Goal: Task Accomplishment & Management: Complete application form

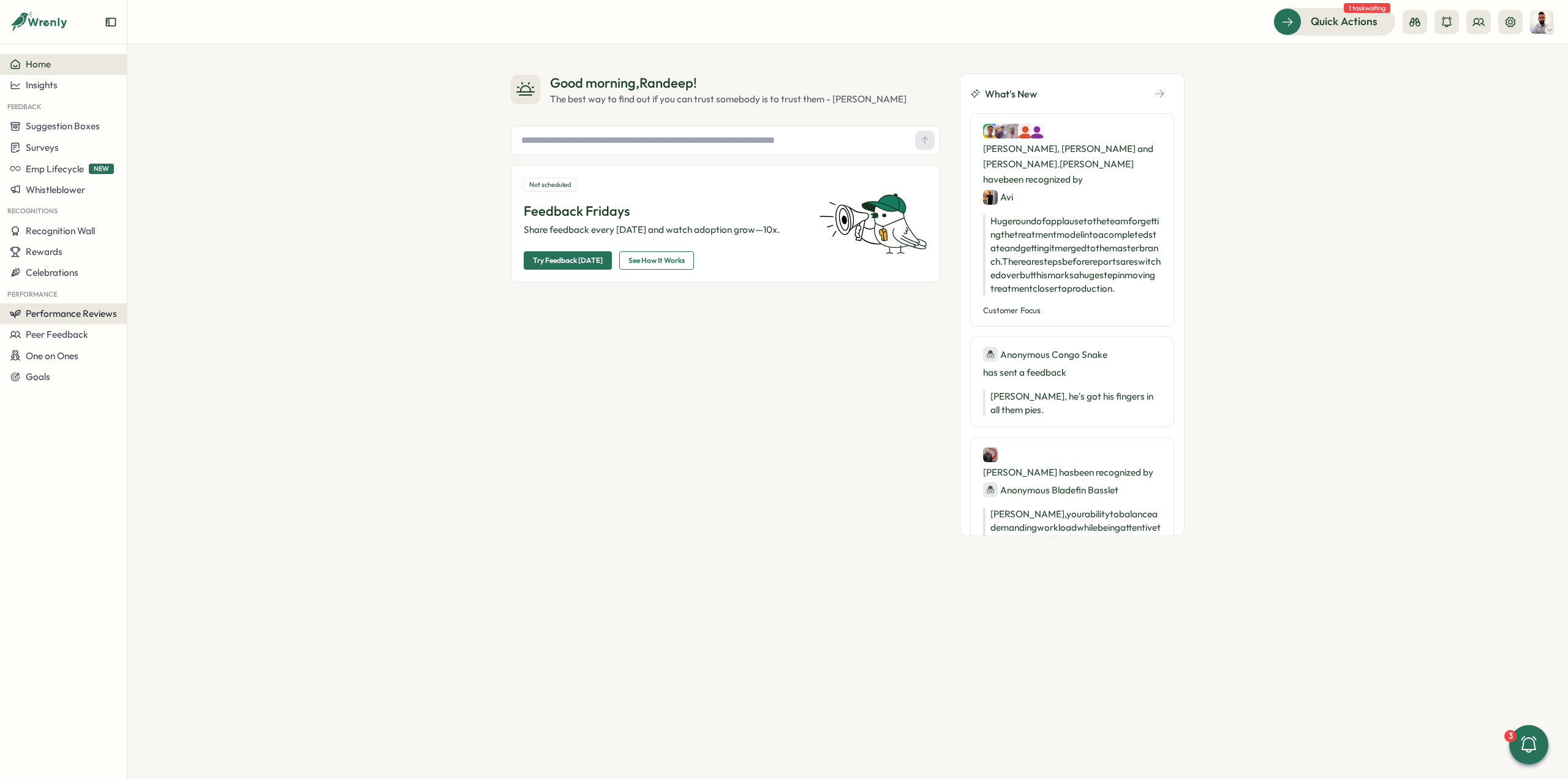
click at [79, 319] on button "Performance Reviews" at bounding box center [63, 314] width 126 height 21
click at [165, 298] on div "Reviews" at bounding box center [177, 291] width 105 height 23
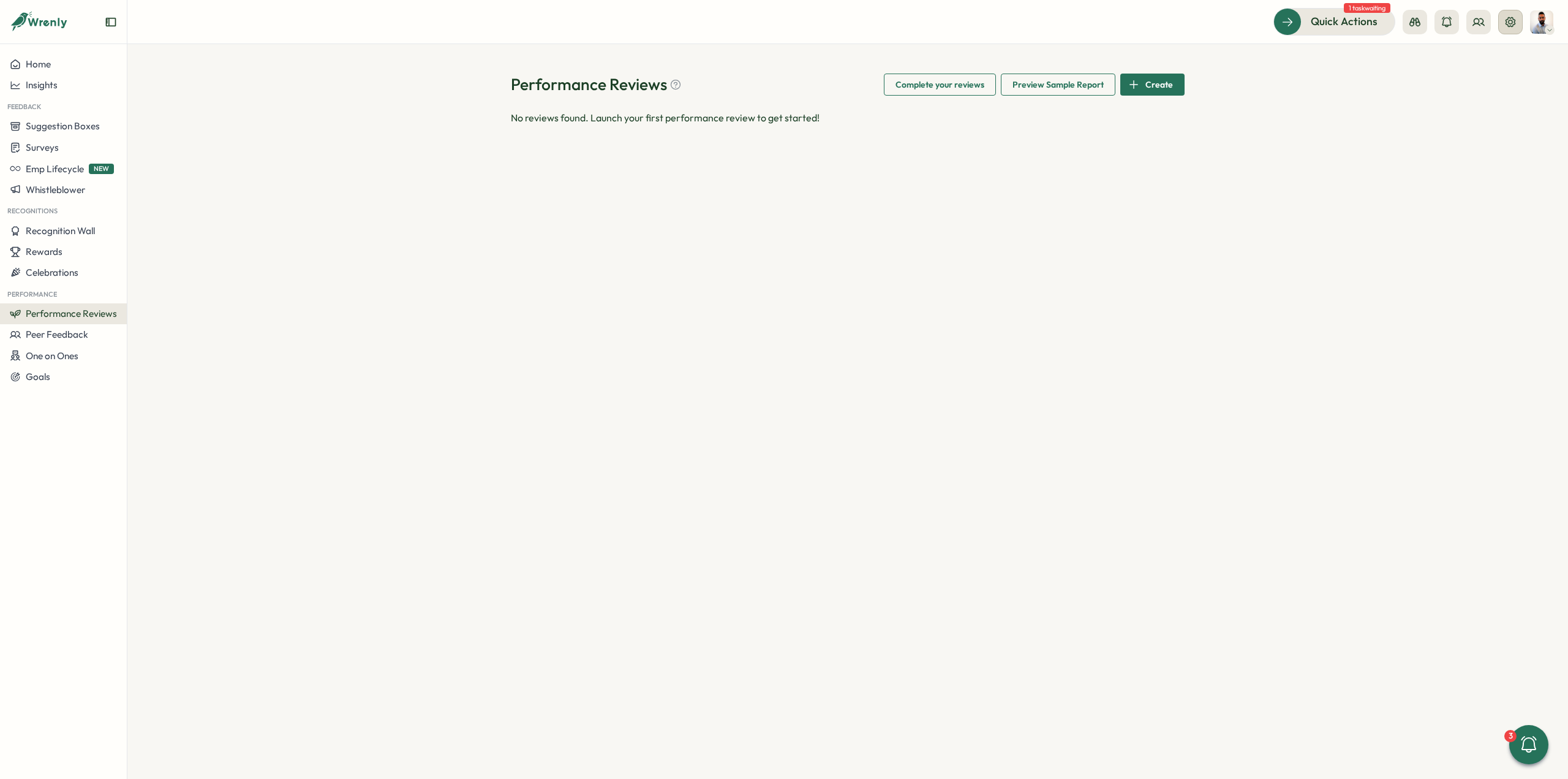
click at [1502, 26] on button at bounding box center [1511, 22] width 25 height 25
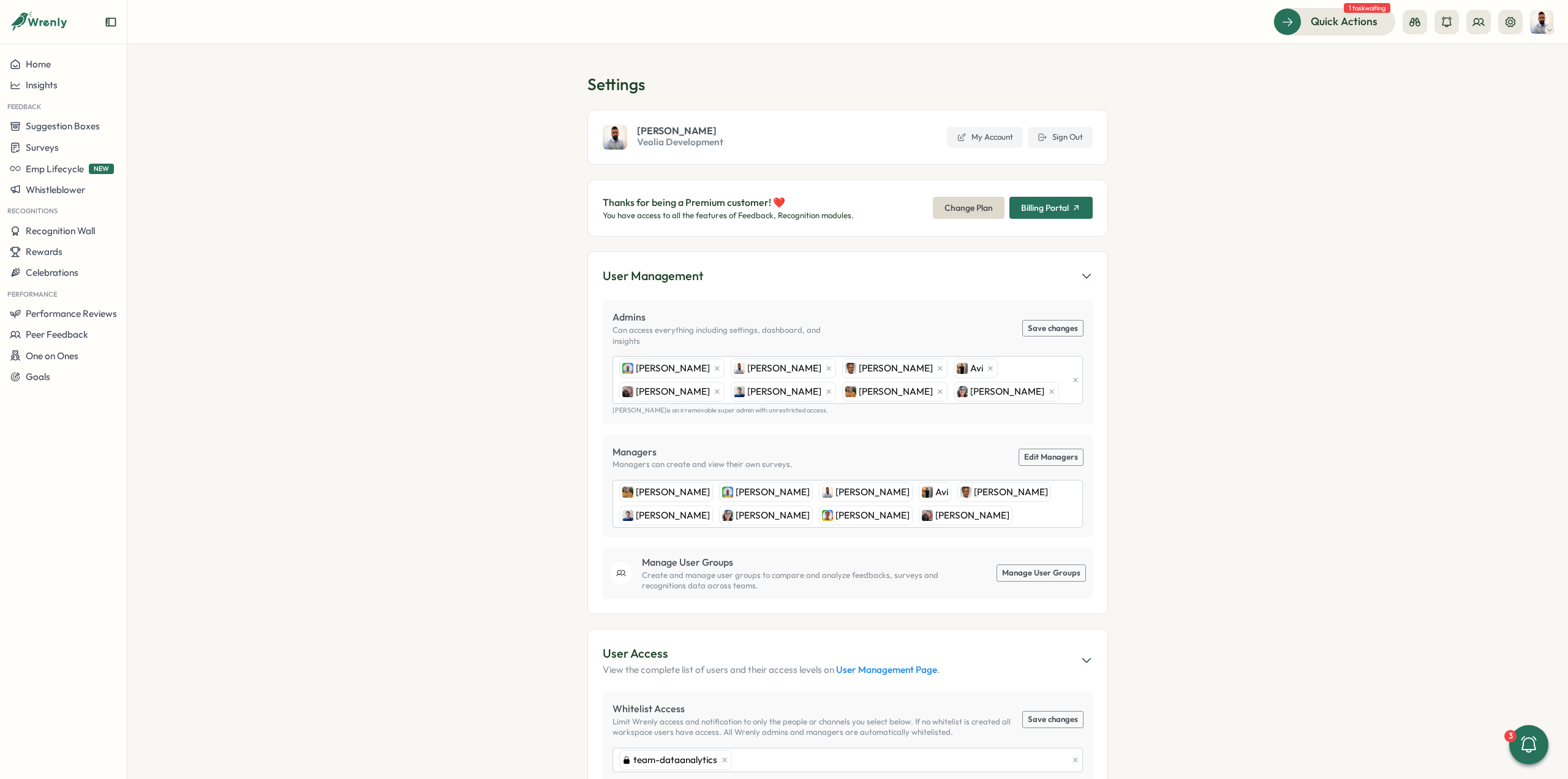
click at [962, 210] on span "Change Plan" at bounding box center [969, 208] width 49 height 21
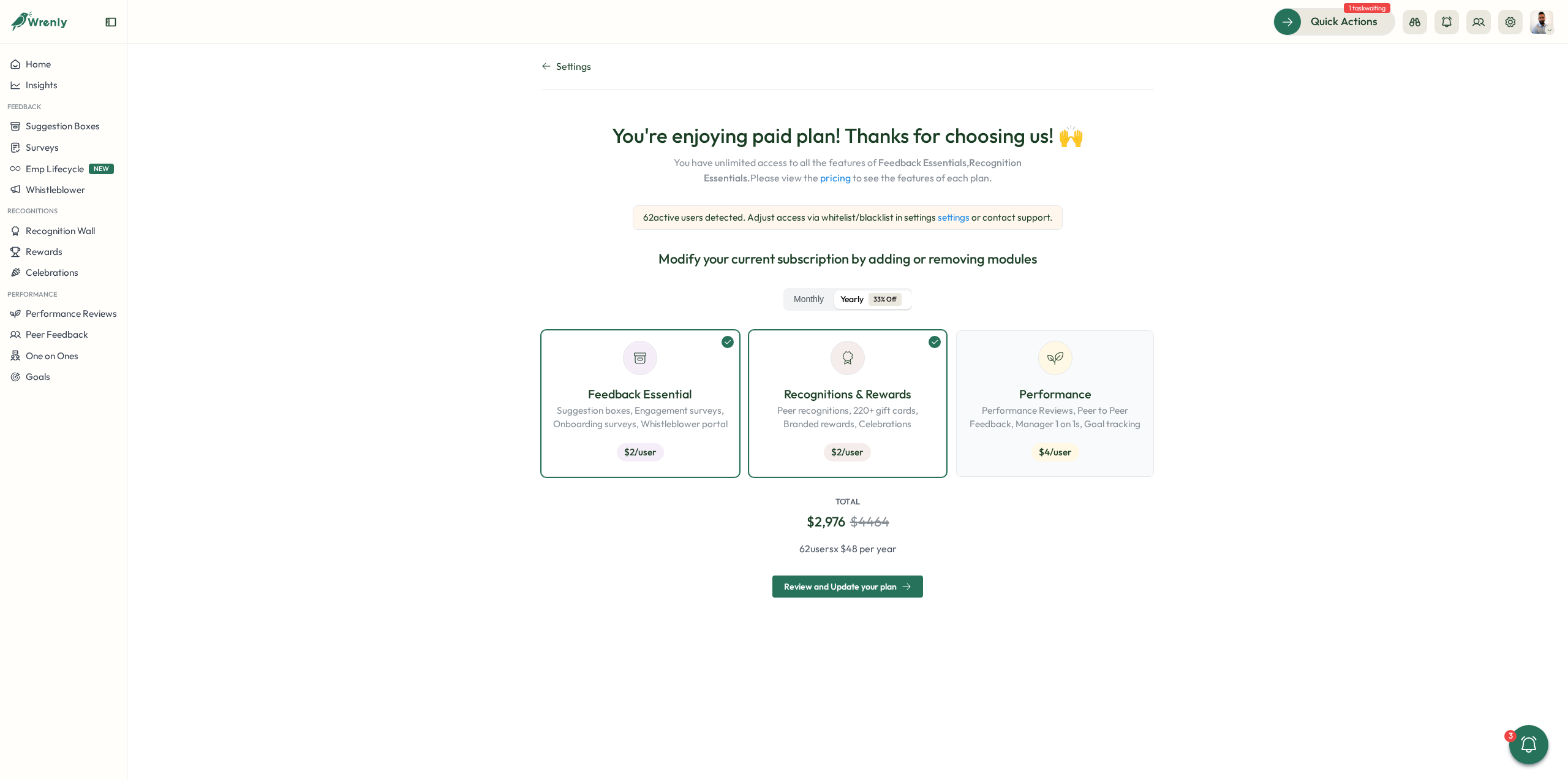
click at [1052, 406] on p "Performance Reviews, Peer to Peer Feedback, Manager 1 on 1s, Goal tracking" at bounding box center [1055, 417] width 177 height 27
click at [900, 395] on p "Recognitions & Rewards" at bounding box center [848, 395] width 177 height 19
click at [858, 392] on p "Recognitions & Rewards" at bounding box center [848, 395] width 177 height 19
click at [883, 399] on p "Recognitions & Rewards" at bounding box center [848, 395] width 177 height 19
click at [685, 399] on p "Feedback Essential" at bounding box center [640, 395] width 177 height 19
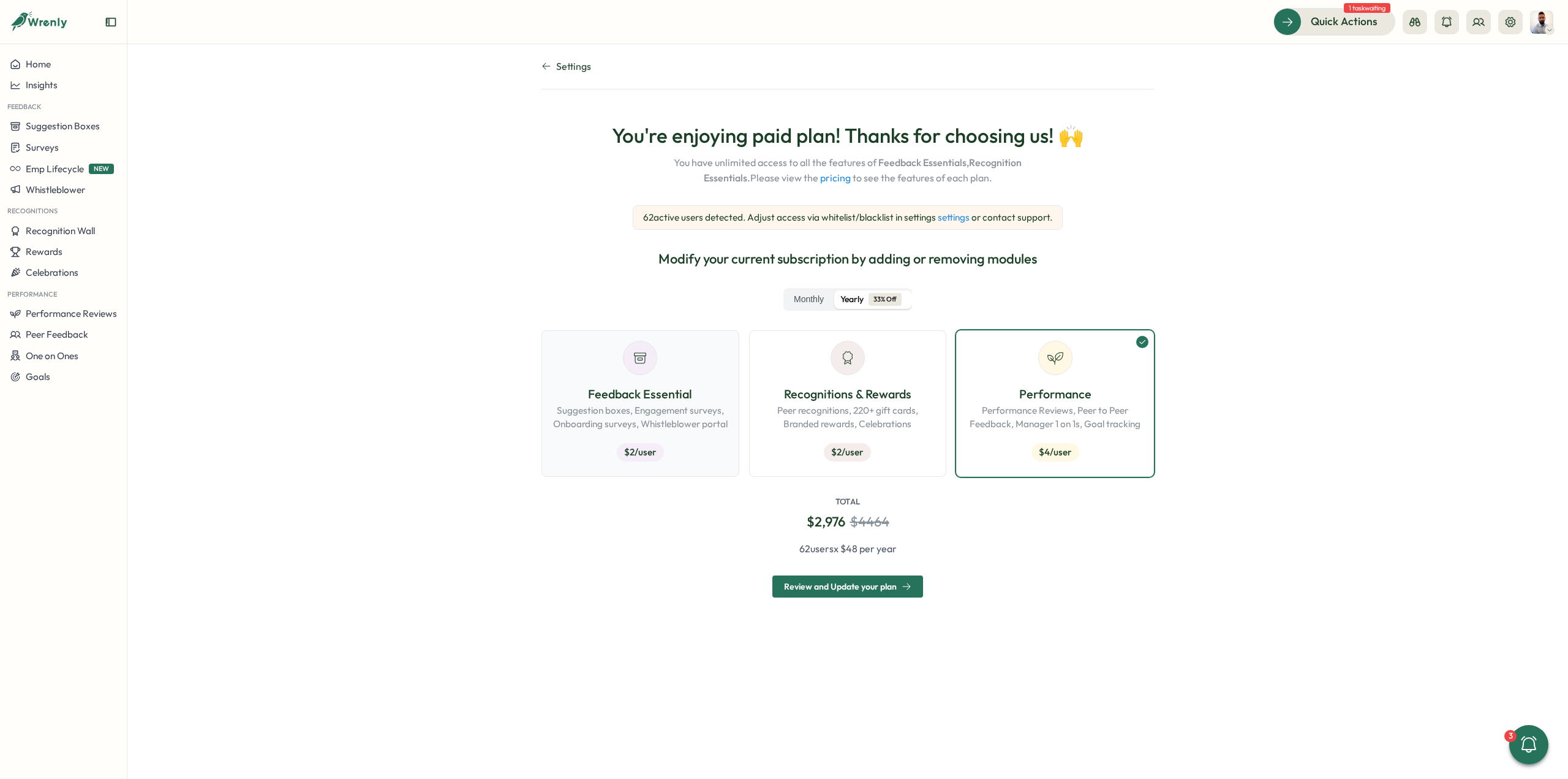
click at [677, 397] on p "Feedback Essential" at bounding box center [640, 395] width 177 height 19
click at [855, 397] on p "Recognitions & Rewards" at bounding box center [848, 395] width 177 height 19
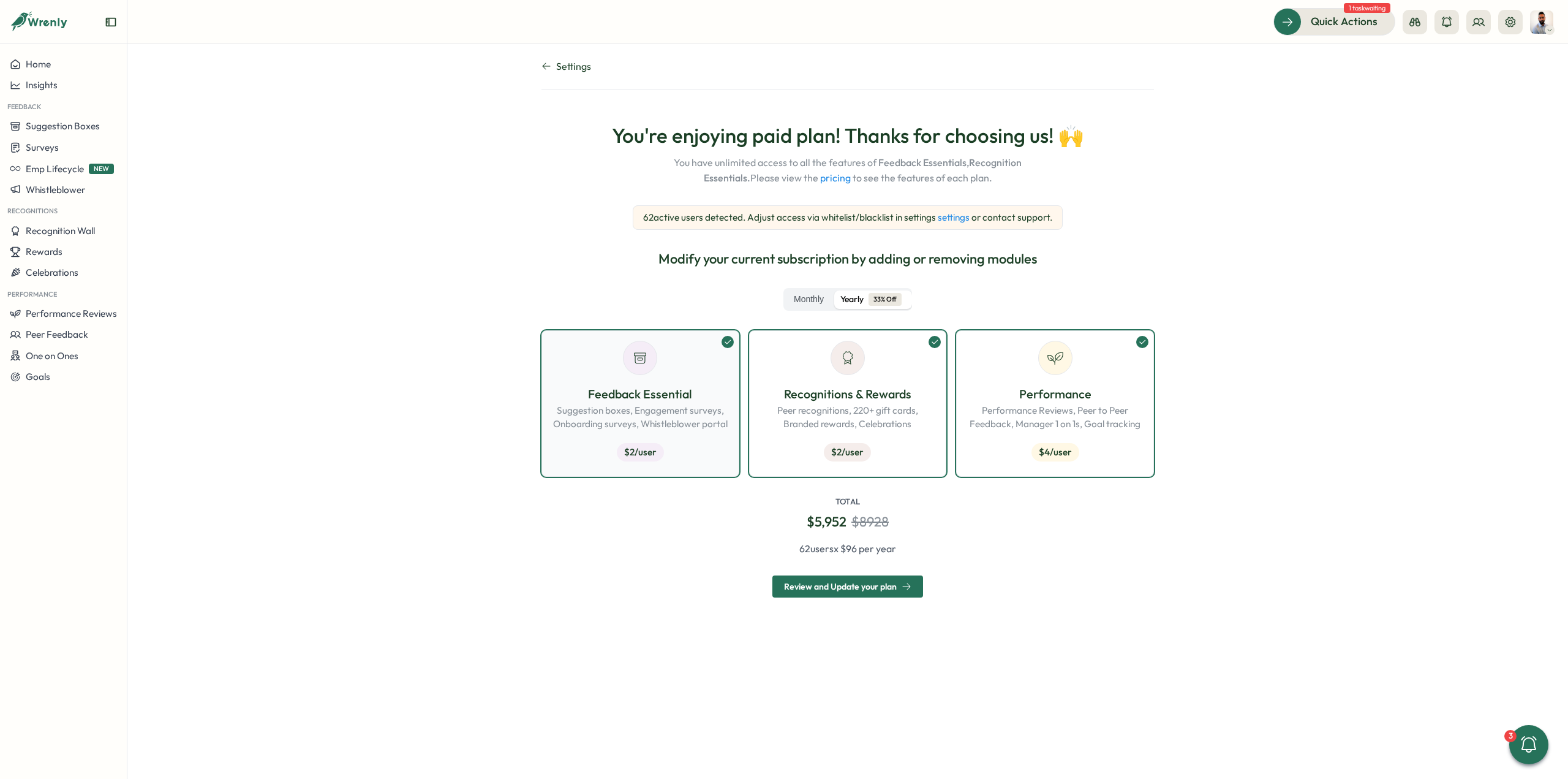
click at [714, 400] on p "Feedback Essential" at bounding box center [640, 395] width 177 height 19
click at [1079, 397] on p "Performance" at bounding box center [1055, 395] width 177 height 19
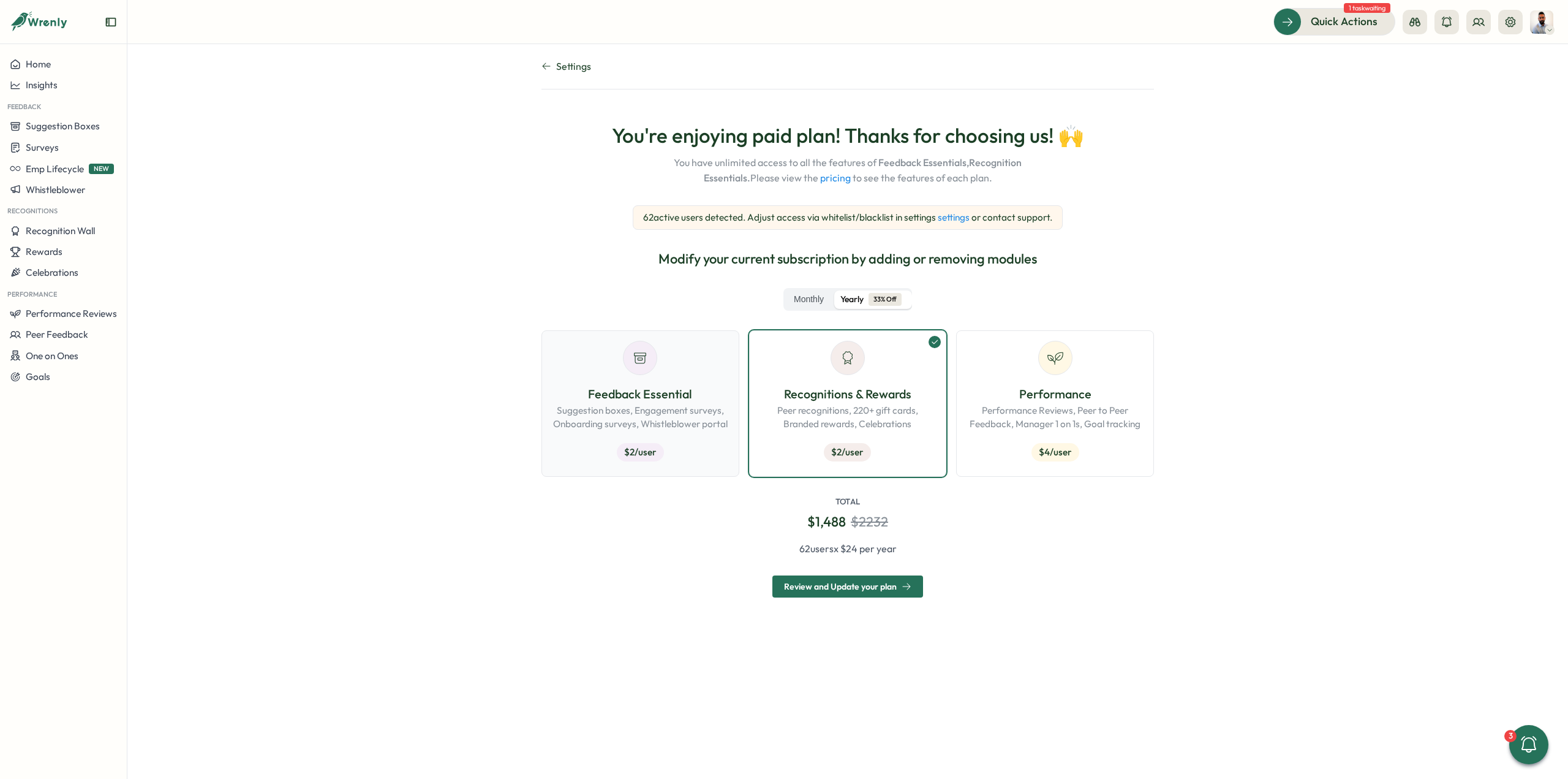
click at [736, 396] on button "Feedback Essential Suggestion boxes, Engagement surveys, Onboarding surveys, Wh…" at bounding box center [640, 404] width 198 height 146
click at [1035, 394] on p "Performance" at bounding box center [1055, 395] width 177 height 19
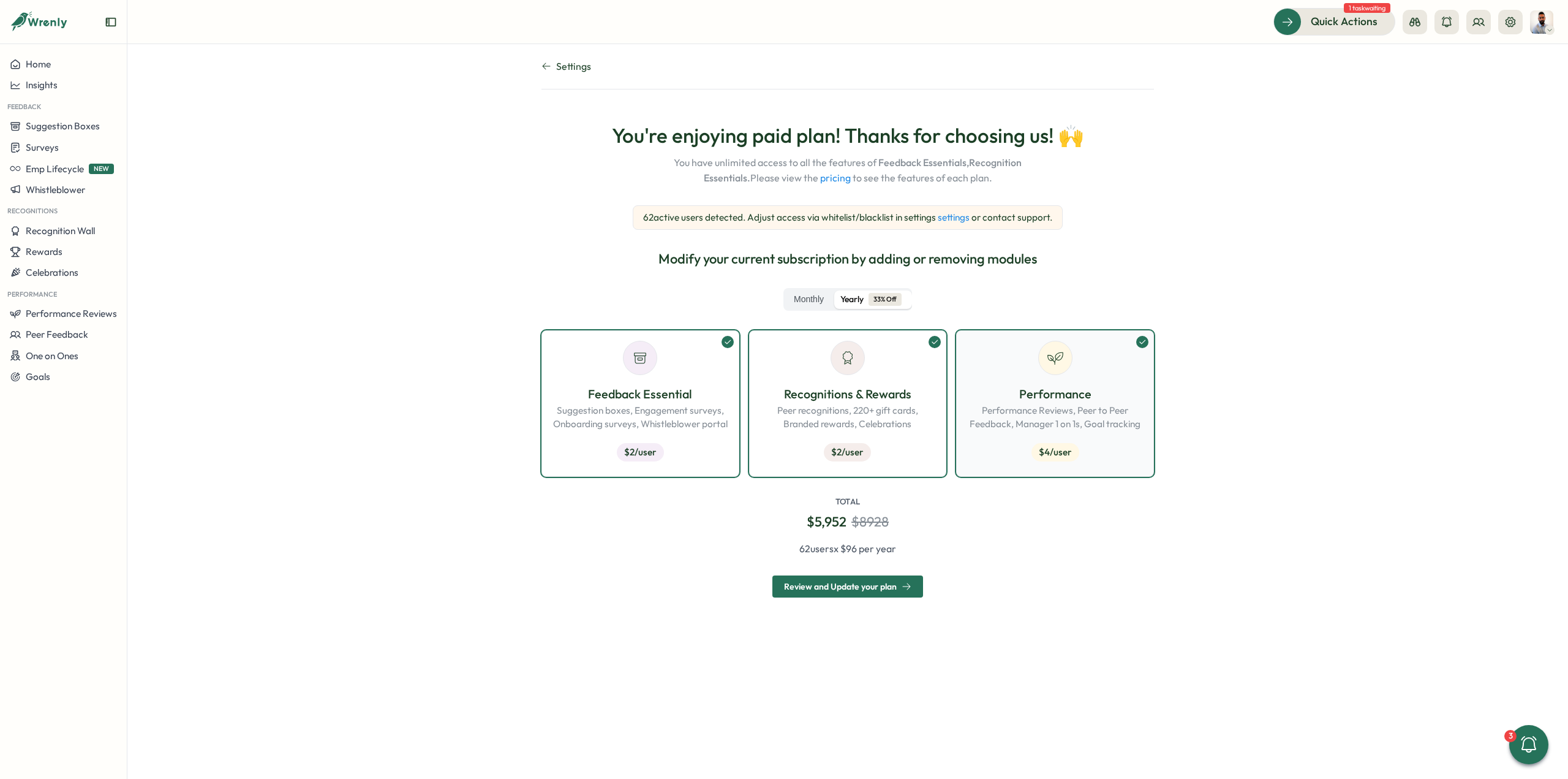
click at [1035, 394] on p "Performance" at bounding box center [1055, 395] width 177 height 19
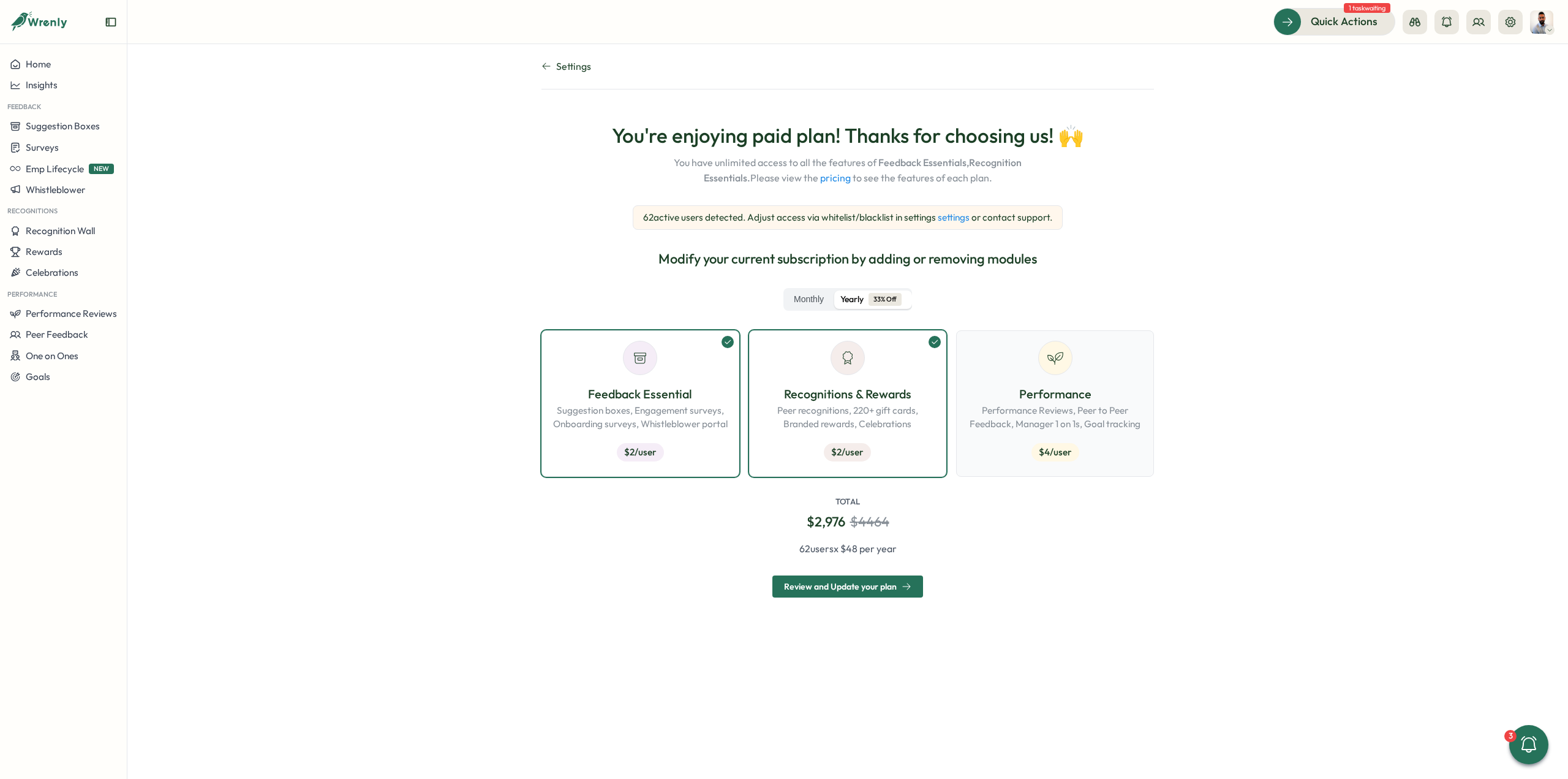
click at [1035, 394] on p "Performance" at bounding box center [1055, 395] width 177 height 19
click at [1028, 395] on p "Performance" at bounding box center [1055, 395] width 177 height 19
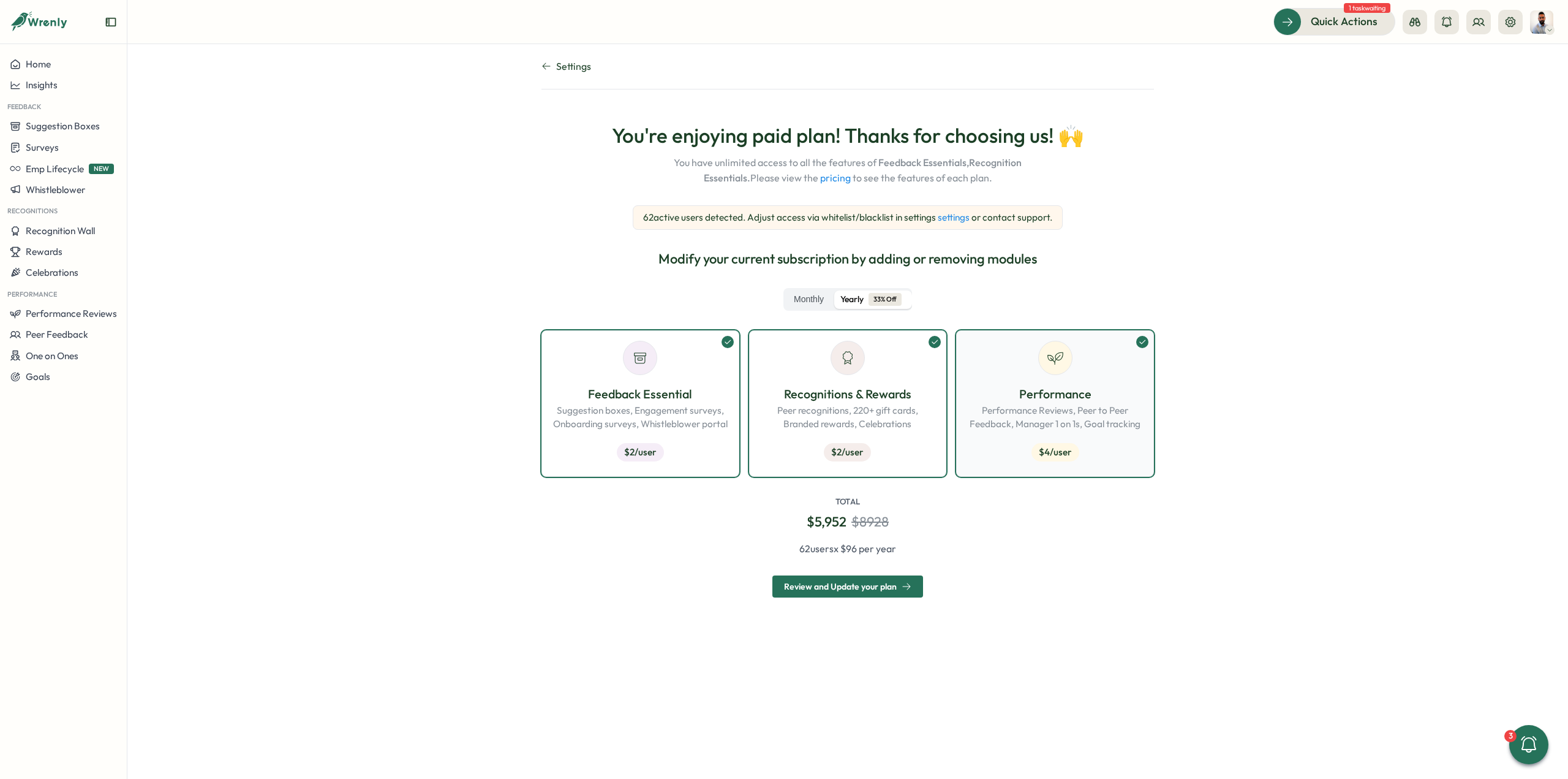
click at [1028, 395] on p "Performance" at bounding box center [1055, 395] width 177 height 19
click at [869, 410] on p "Peer recognitions, 220+ gift cards, Branded rewards, Celebrations" at bounding box center [848, 417] width 177 height 27
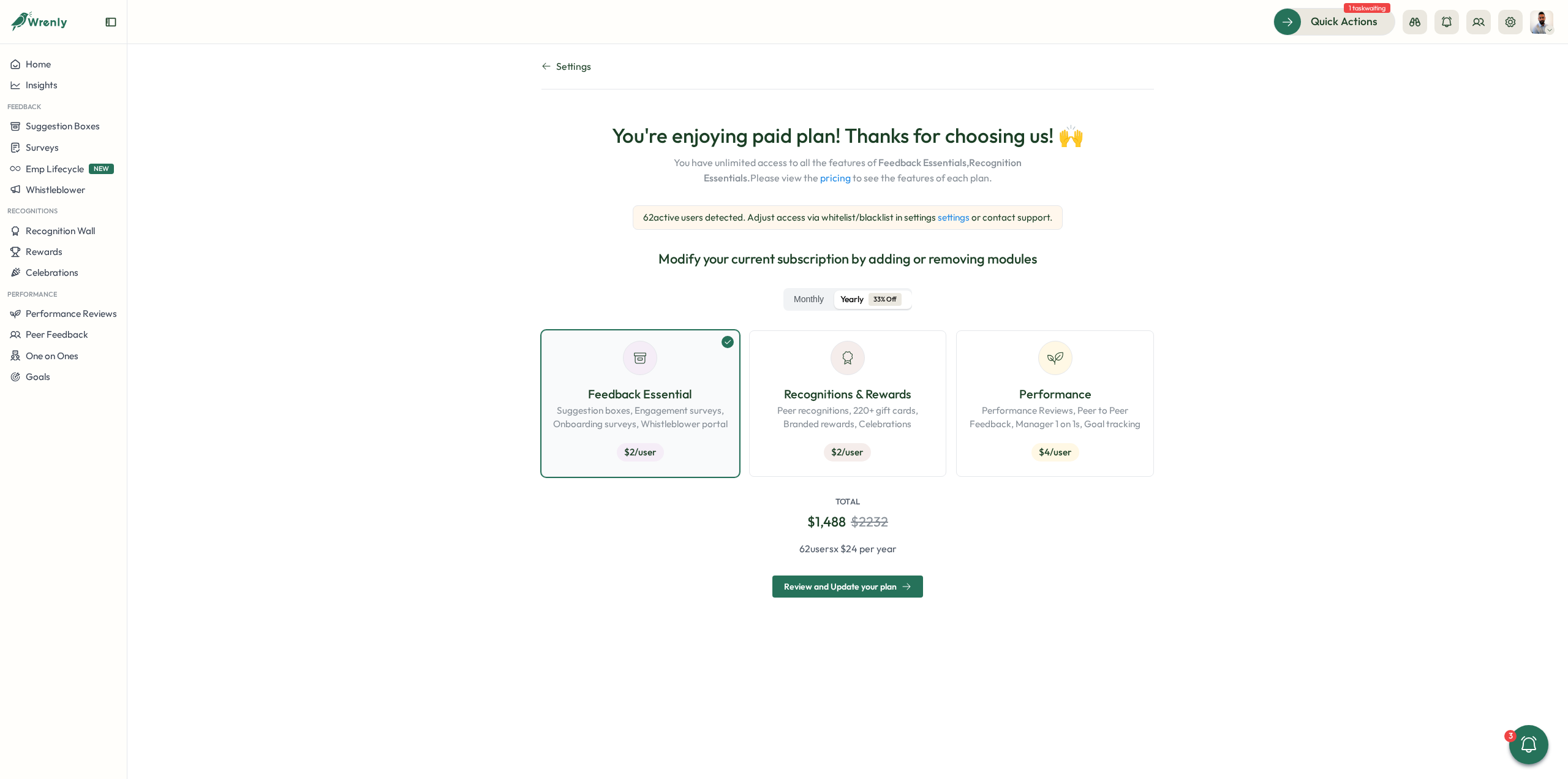
click at [716, 408] on p "Suggestion boxes, Engagement surveys, Onboarding surveys, Whistleblower portal" at bounding box center [640, 417] width 177 height 27
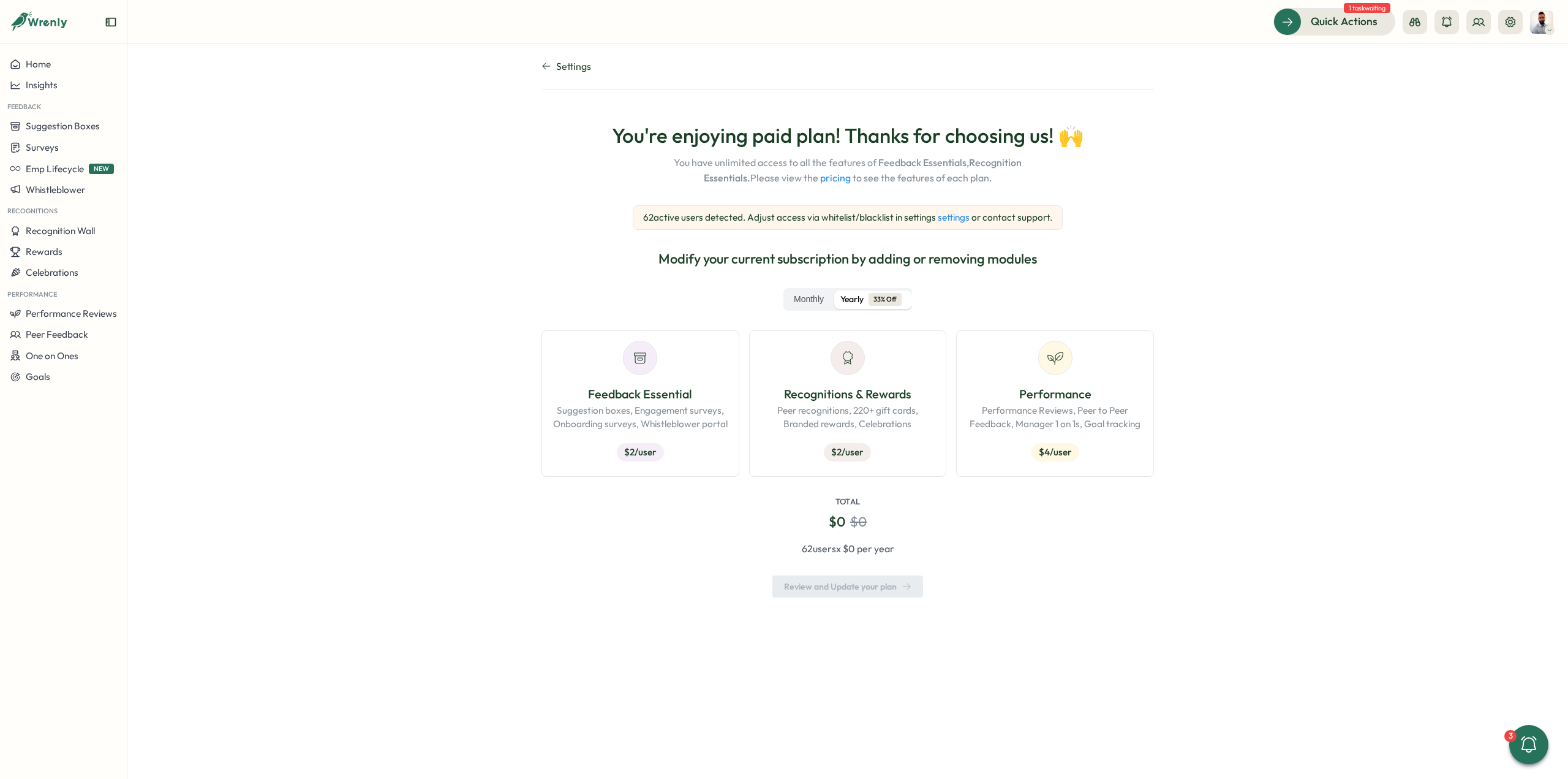
click at [420, 414] on section "Settings You're enjoying paid plan! Thanks for choosing us! 🙌 You have unlimite…" at bounding box center [847, 412] width 1440 height 735
click at [1504, 22] on icon at bounding box center [1511, 22] width 12 height 12
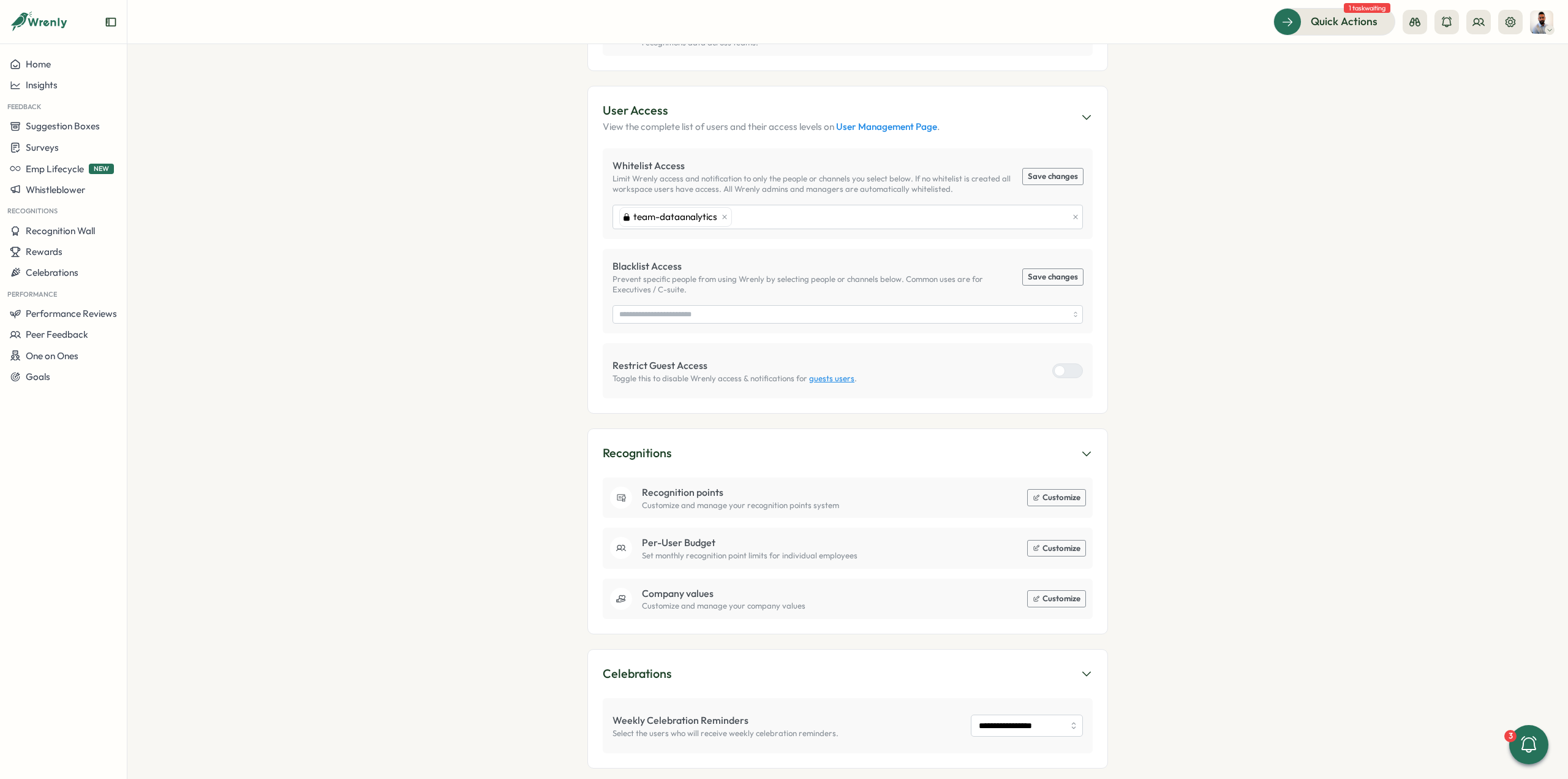
scroll to position [545, 0]
click at [1040, 487] on button "Customize" at bounding box center [1057, 494] width 57 height 16
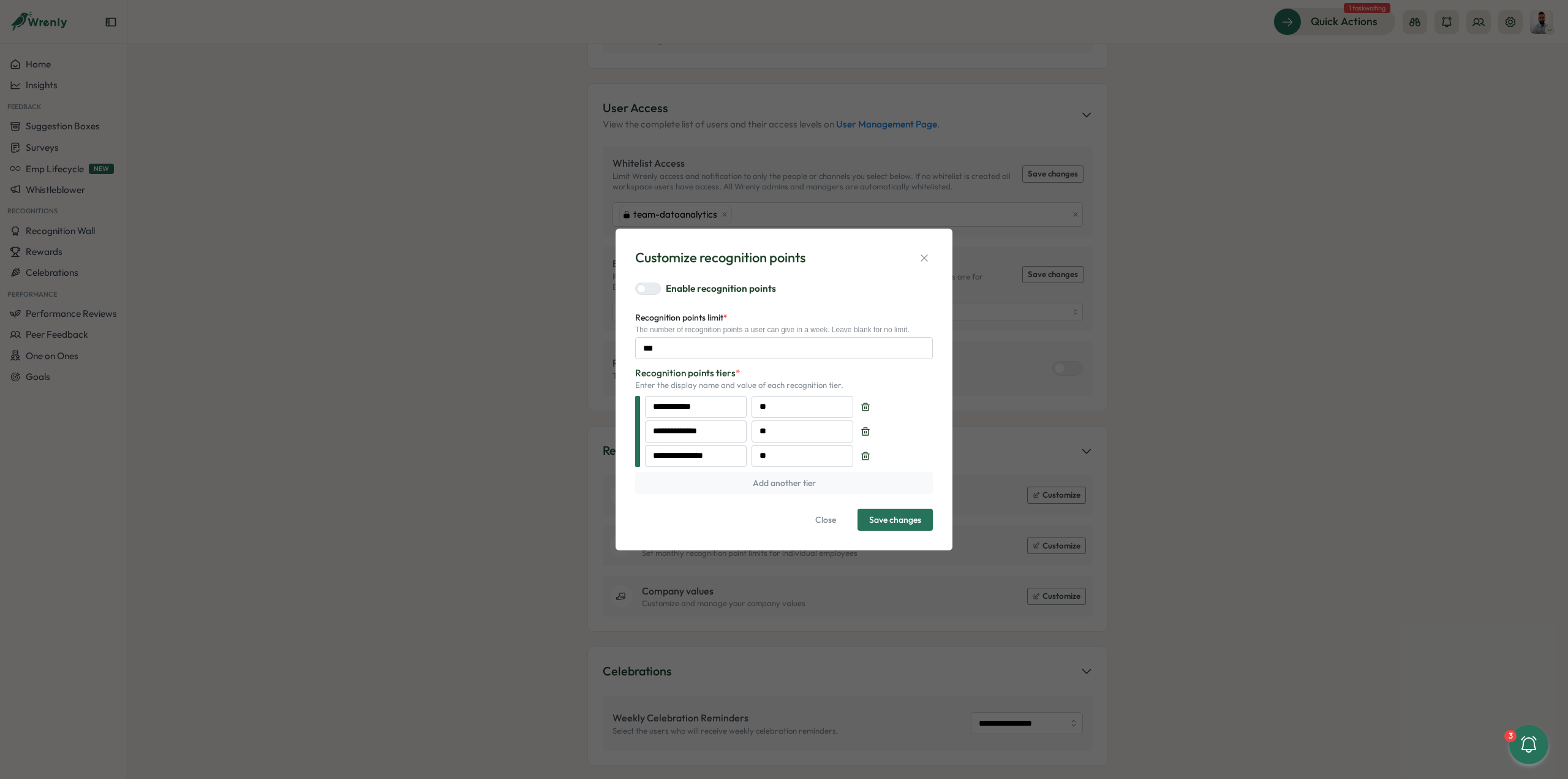
click at [822, 519] on span "Close" at bounding box center [826, 520] width 21 height 21
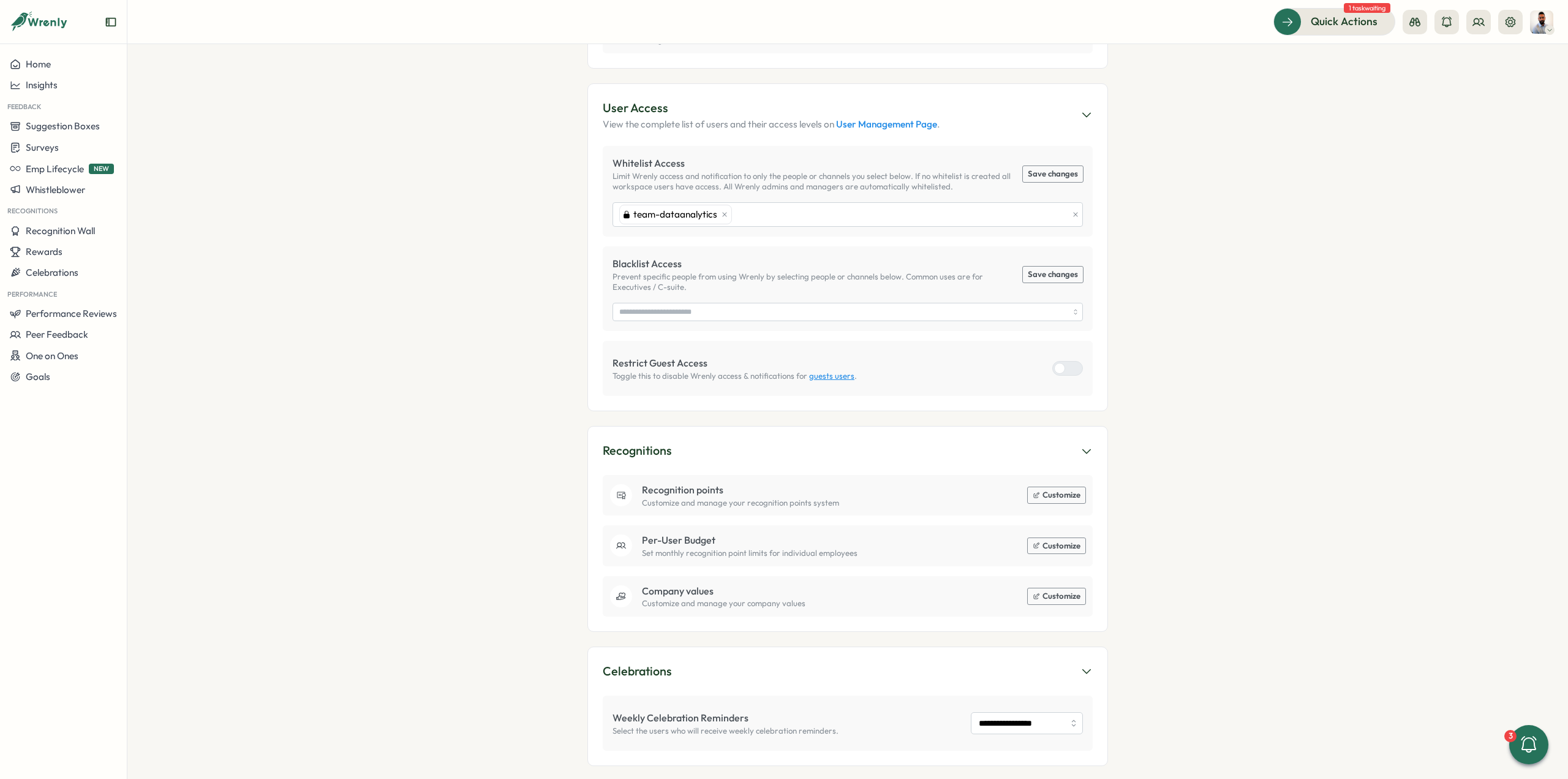
click at [1062, 588] on button "Customize" at bounding box center [1057, 596] width 57 height 16
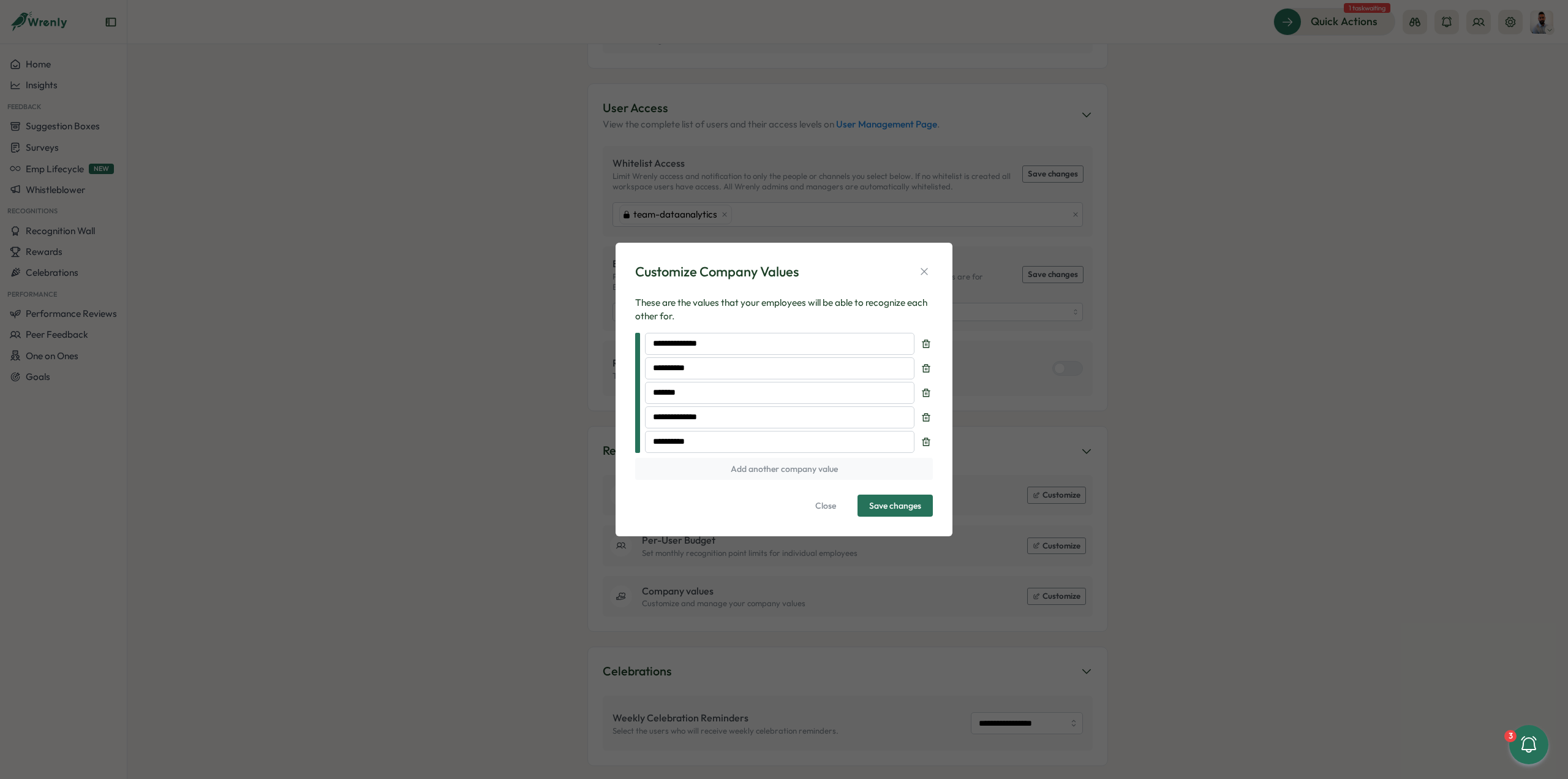
click at [833, 512] on span "Close" at bounding box center [826, 505] width 21 height 21
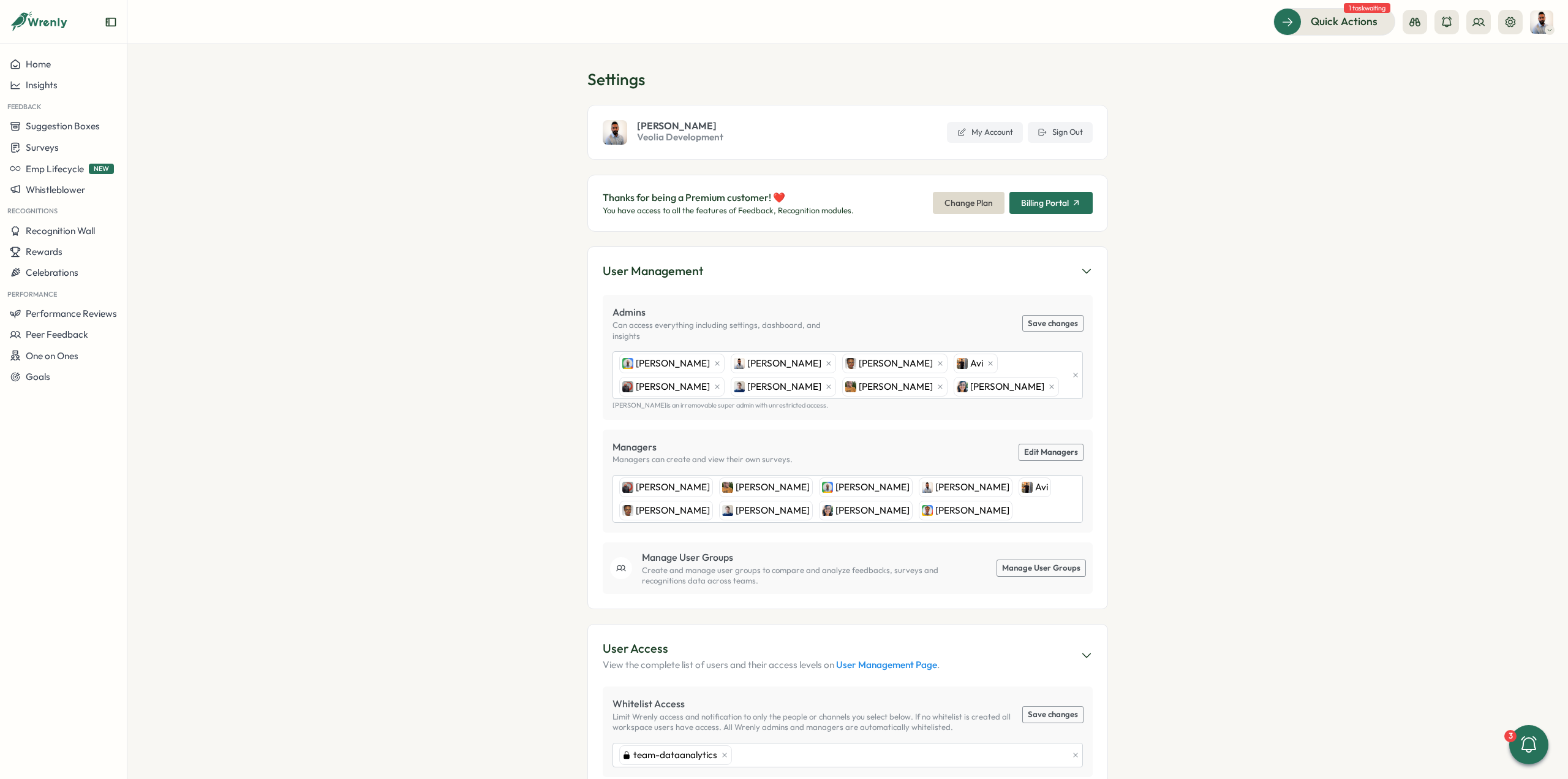
scroll to position [0, 0]
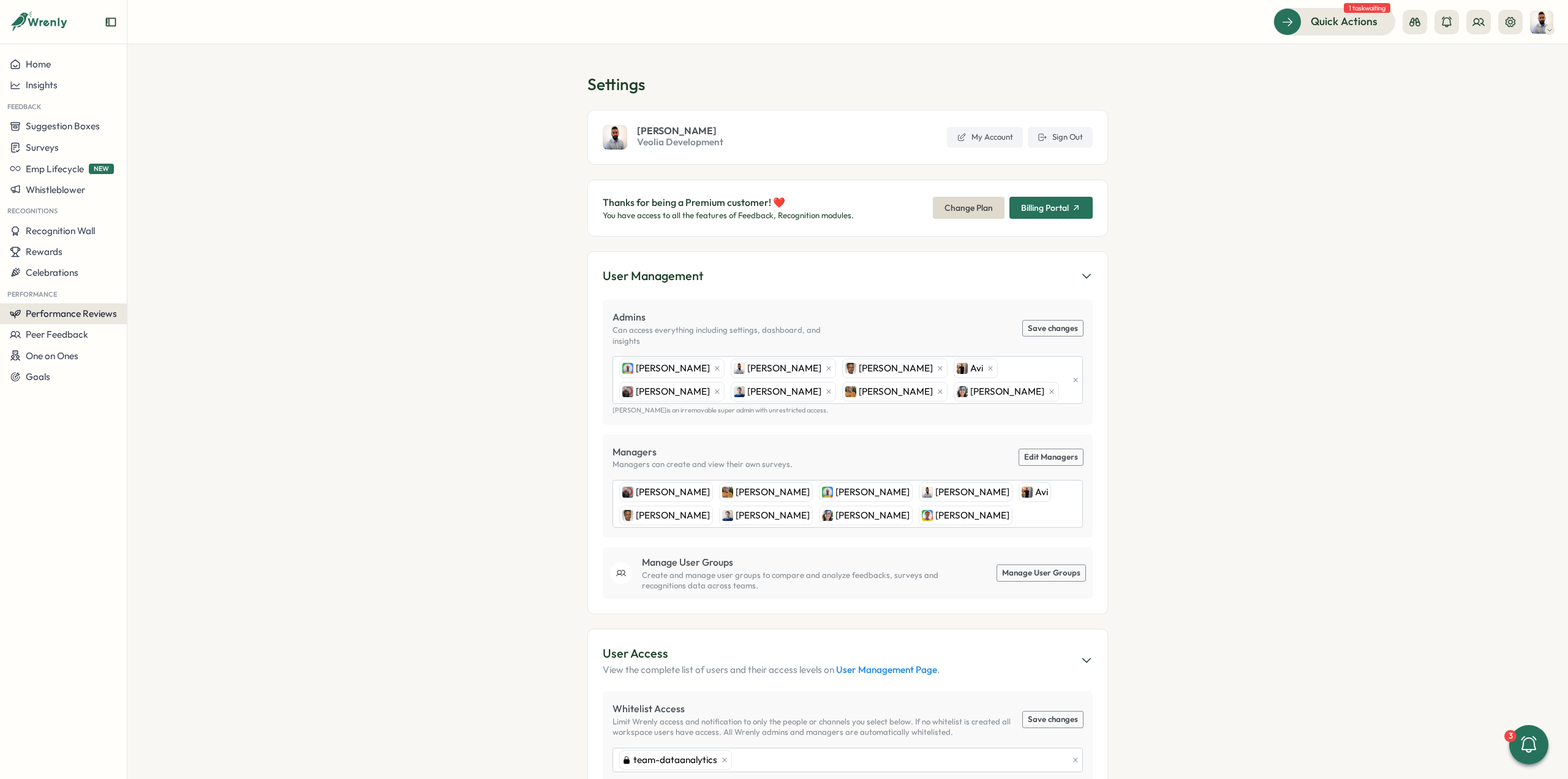
click at [64, 312] on span "Performance Reviews" at bounding box center [72, 313] width 92 height 12
click at [134, 312] on div "Insights" at bounding box center [177, 314] width 95 height 14
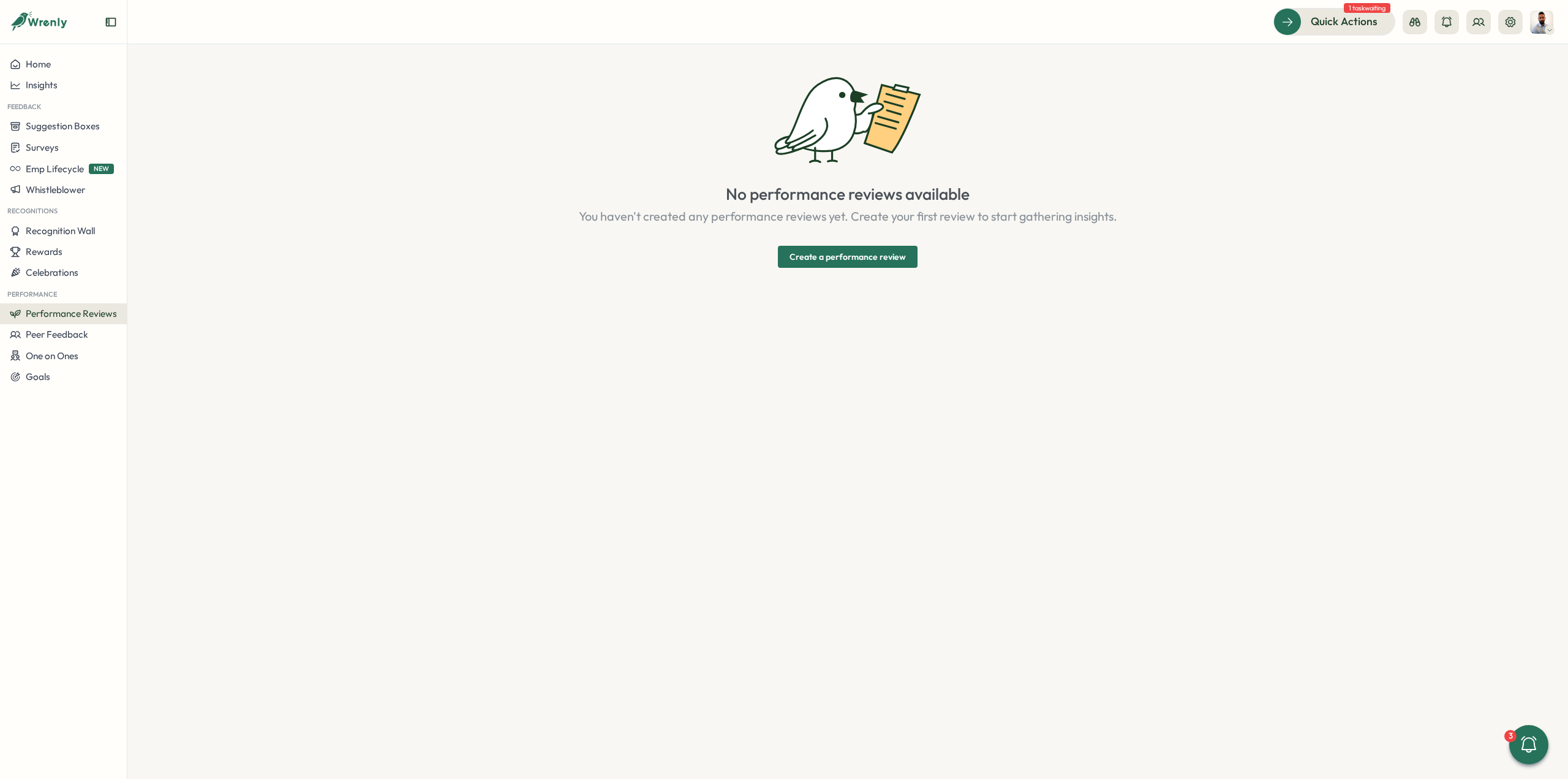
click at [98, 321] on button "Performance Reviews" at bounding box center [63, 314] width 126 height 21
click at [153, 297] on div "Reviews" at bounding box center [177, 291] width 95 height 14
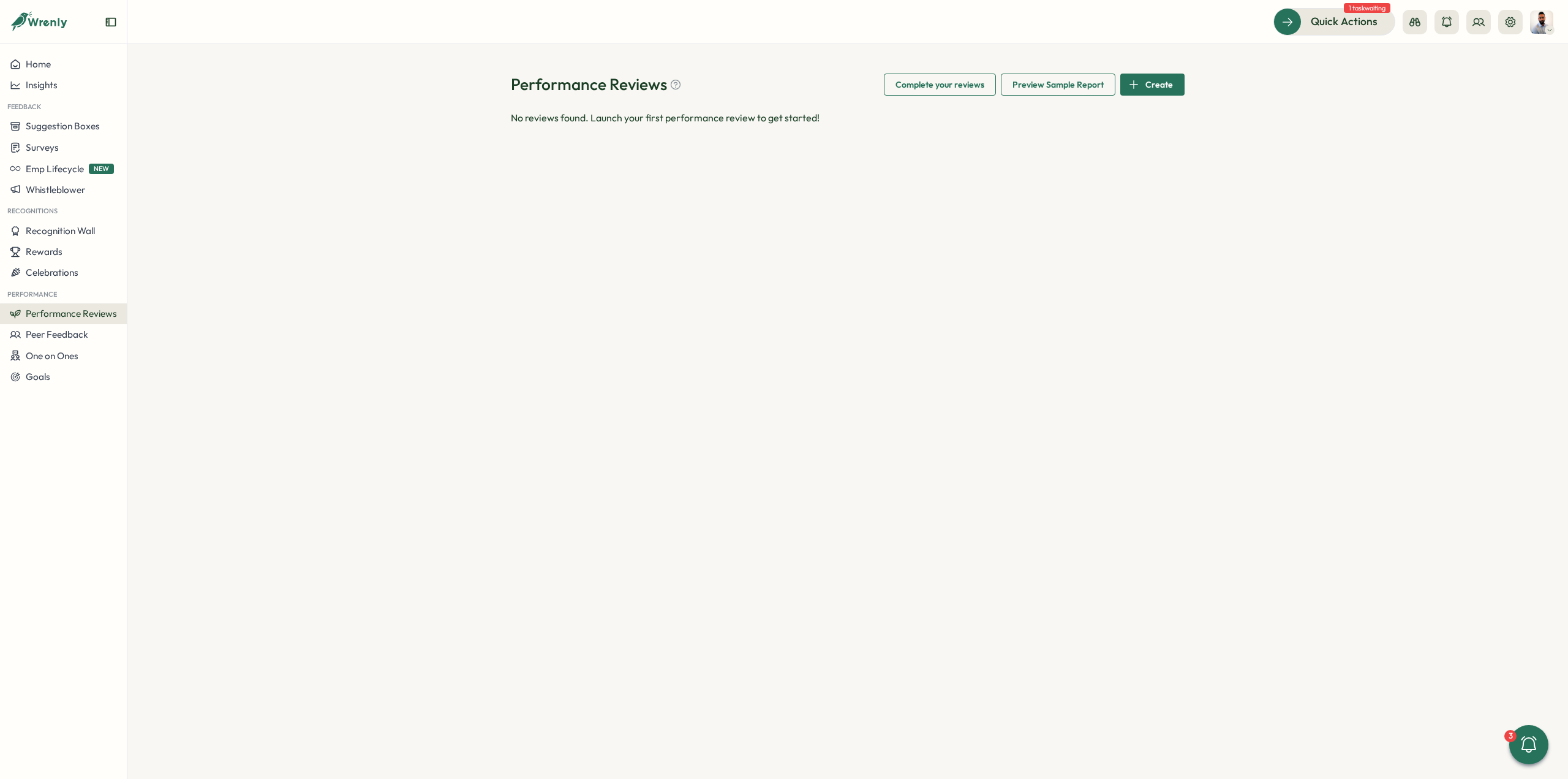
click at [934, 93] on span "Complete your reviews" at bounding box center [940, 84] width 89 height 21
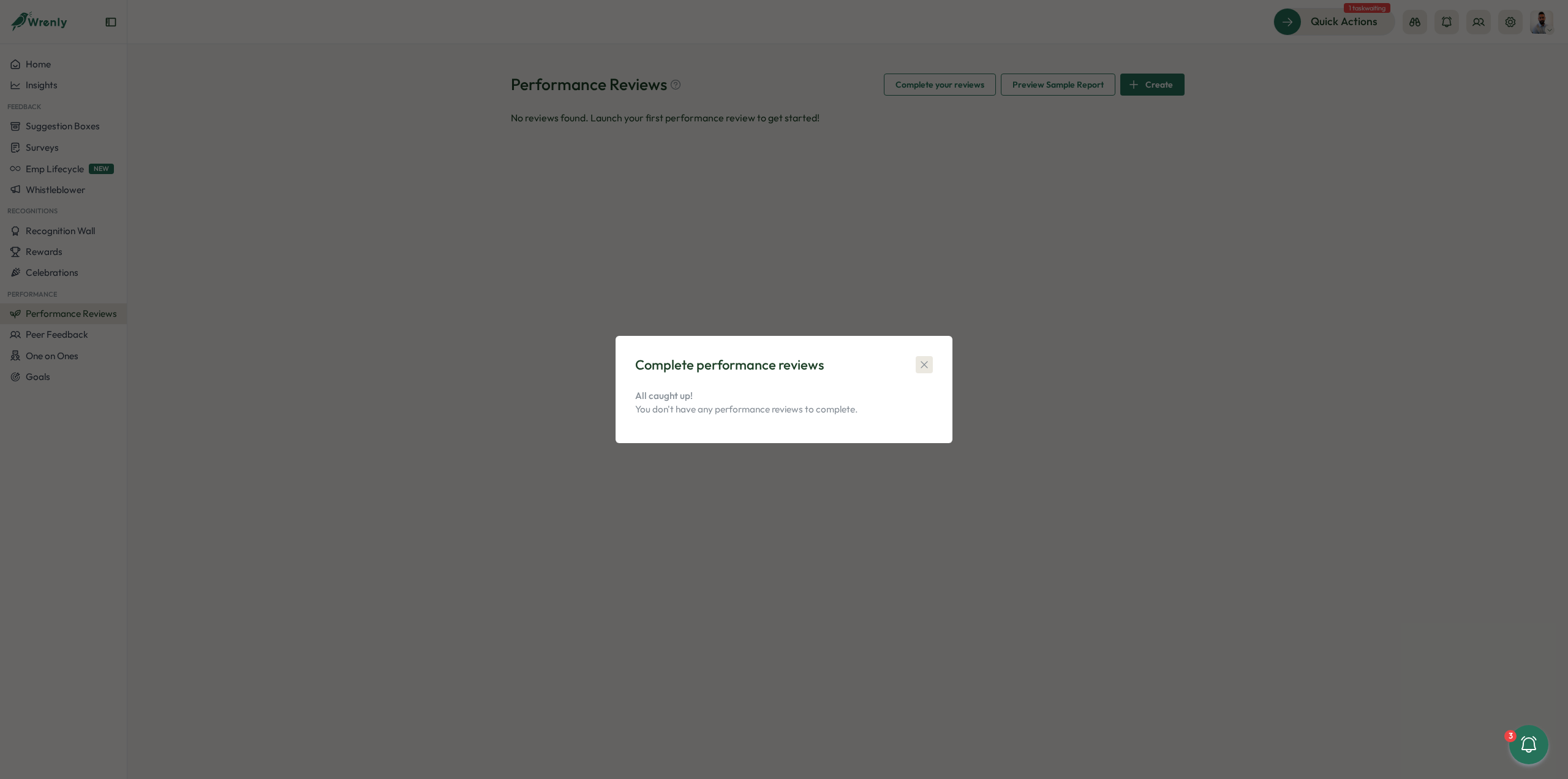
click at [918, 367] on icon "button" at bounding box center [924, 365] width 12 height 12
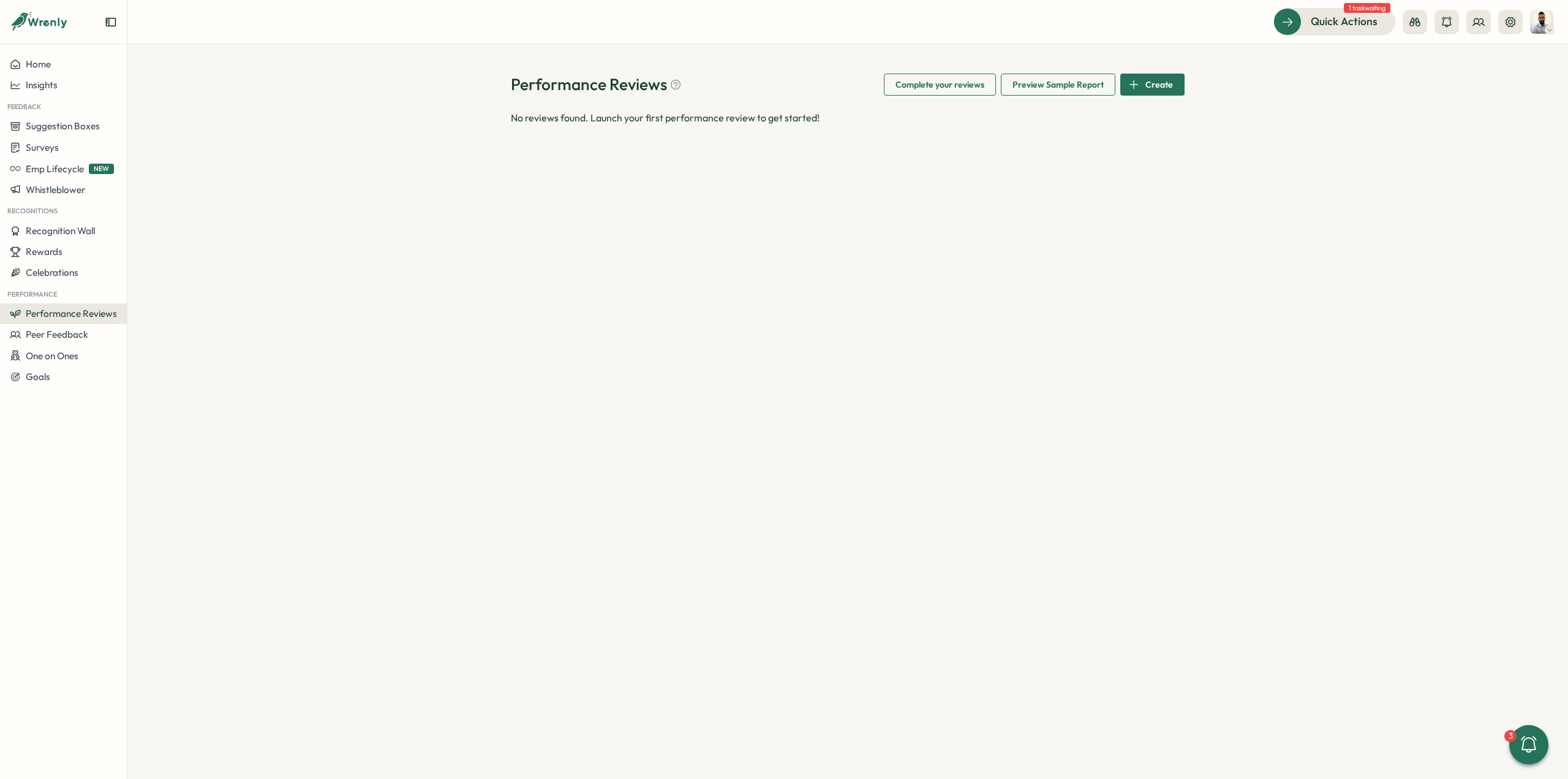
click at [1139, 80] on div "Create" at bounding box center [1150, 84] width 44 height 21
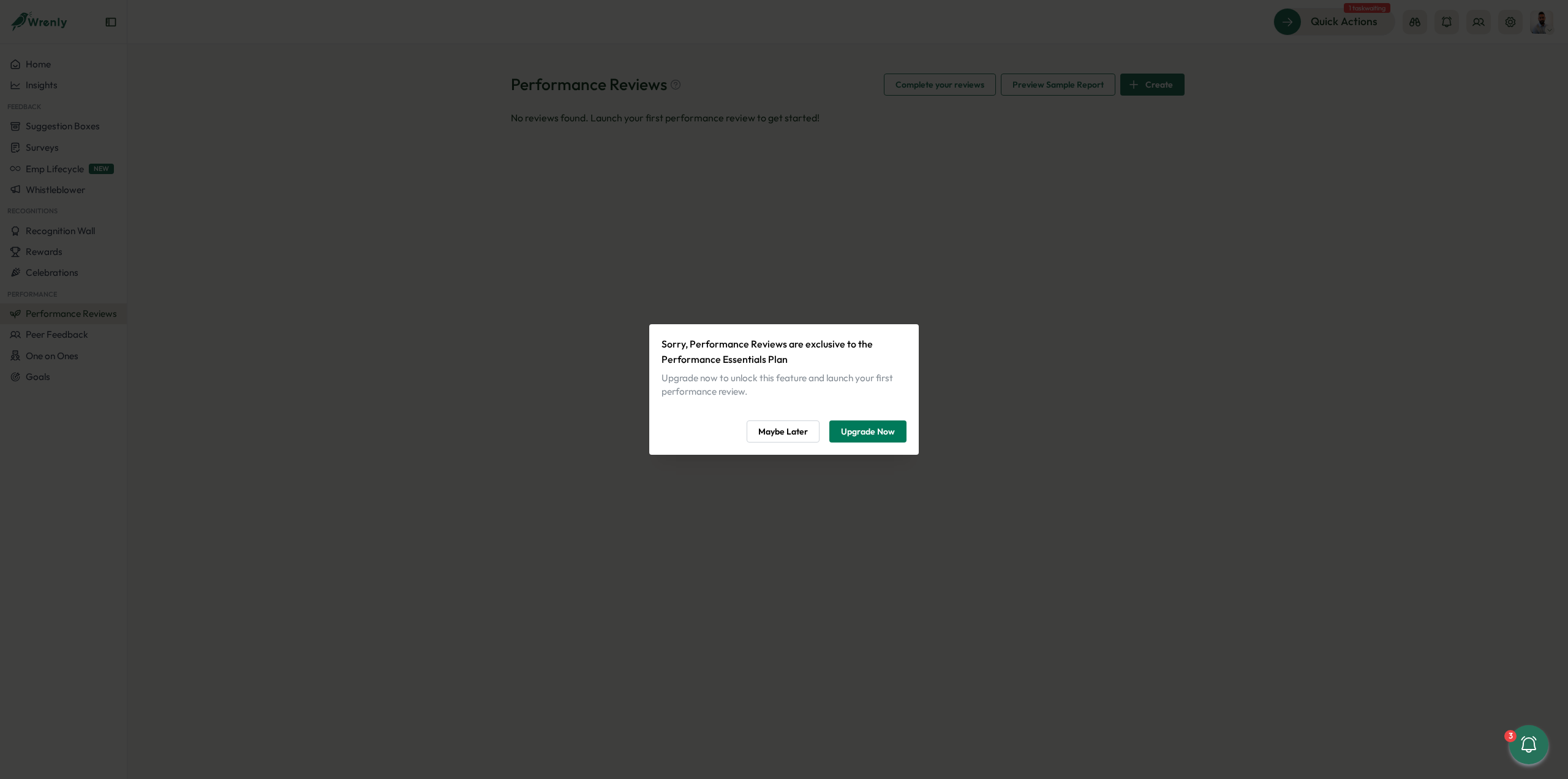
click at [789, 431] on span "Maybe Later" at bounding box center [783, 432] width 50 height 21
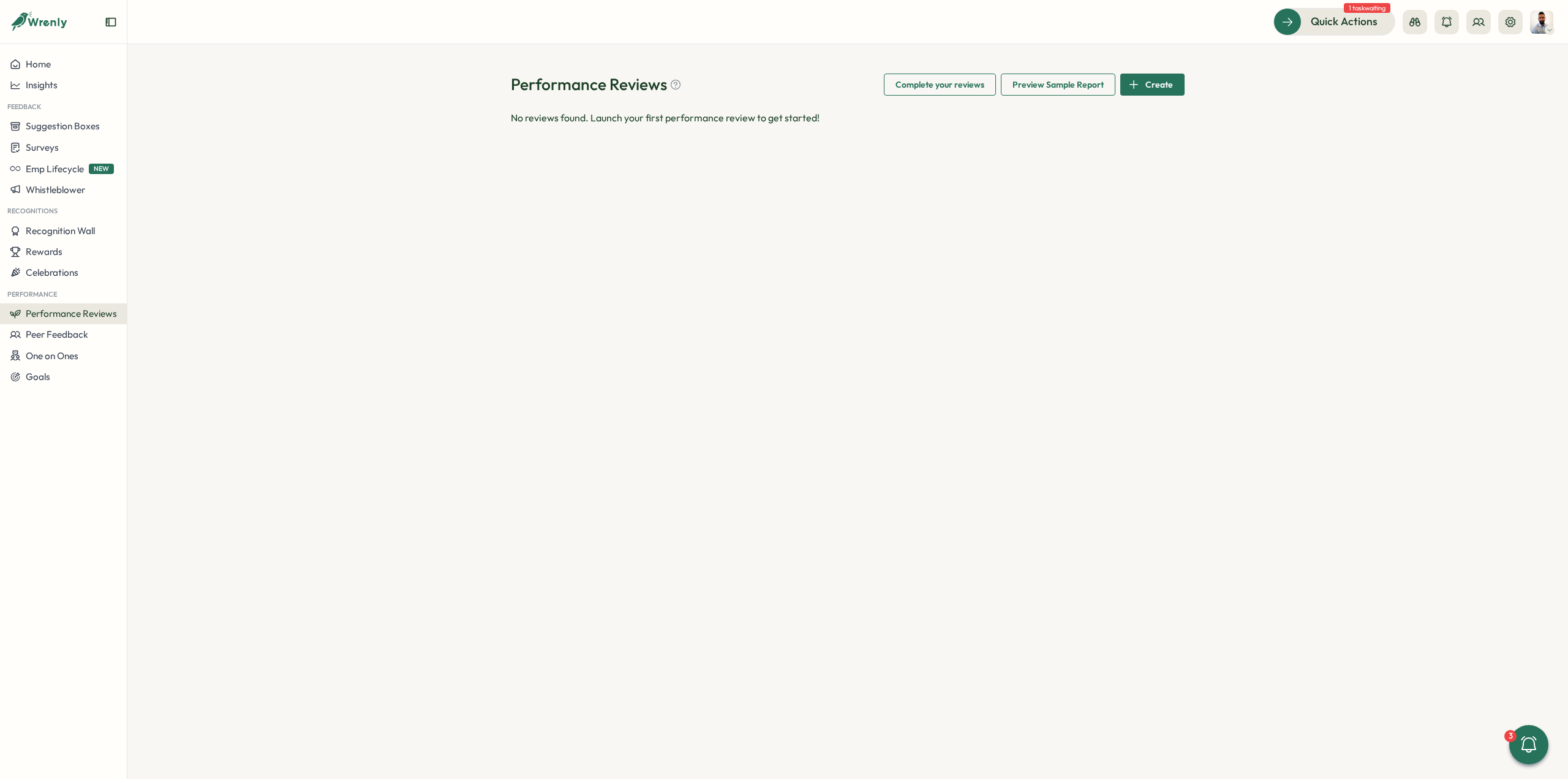
click at [1128, 83] on button "Create" at bounding box center [1152, 85] width 64 height 22
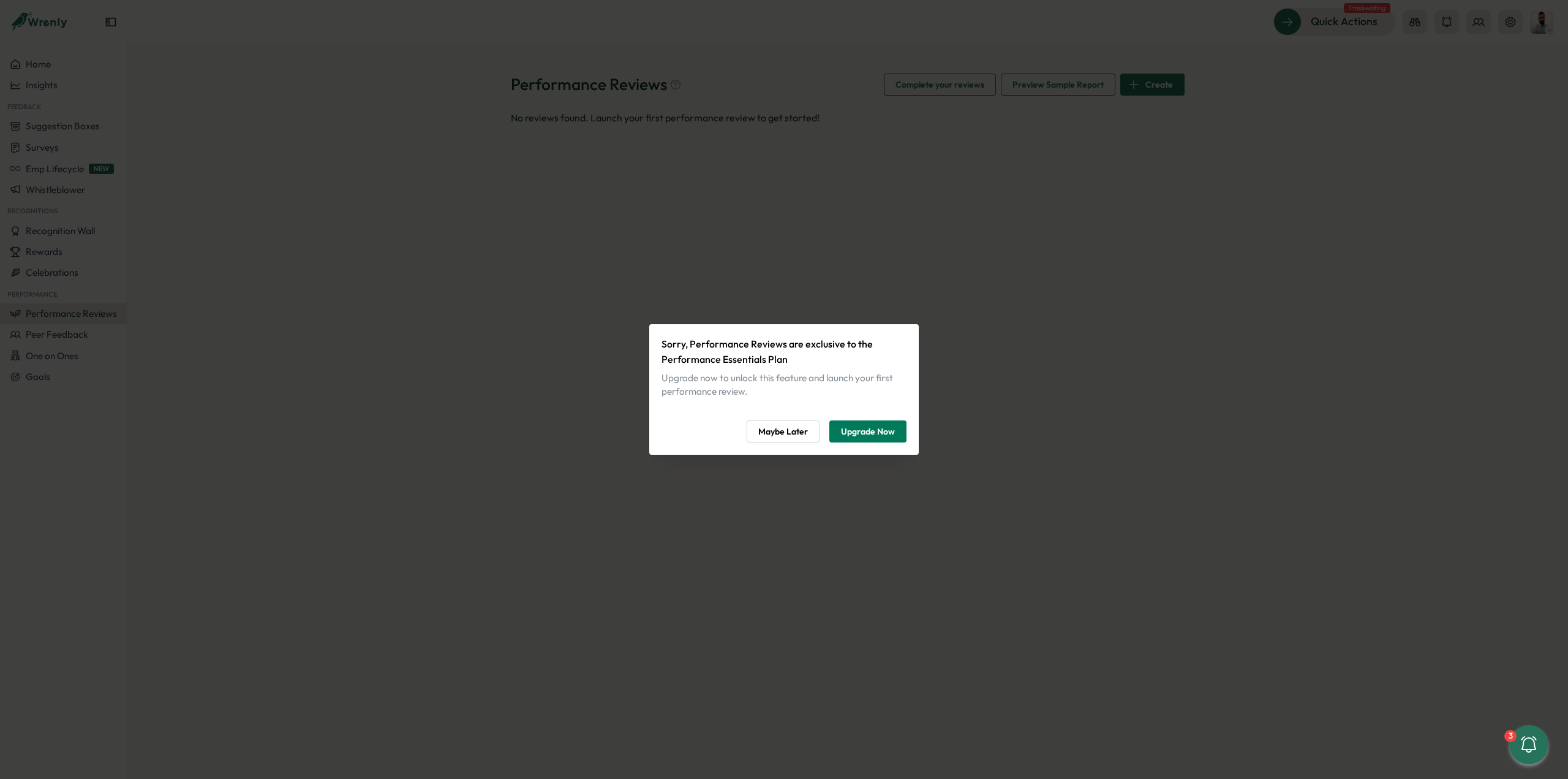
click at [850, 198] on div "Sorry, Performance Reviews are exclusive to the Performance Essentials Plan Upg…" at bounding box center [784, 389] width 1568 height 779
click at [793, 421] on span "Maybe Later" at bounding box center [783, 432] width 50 height 21
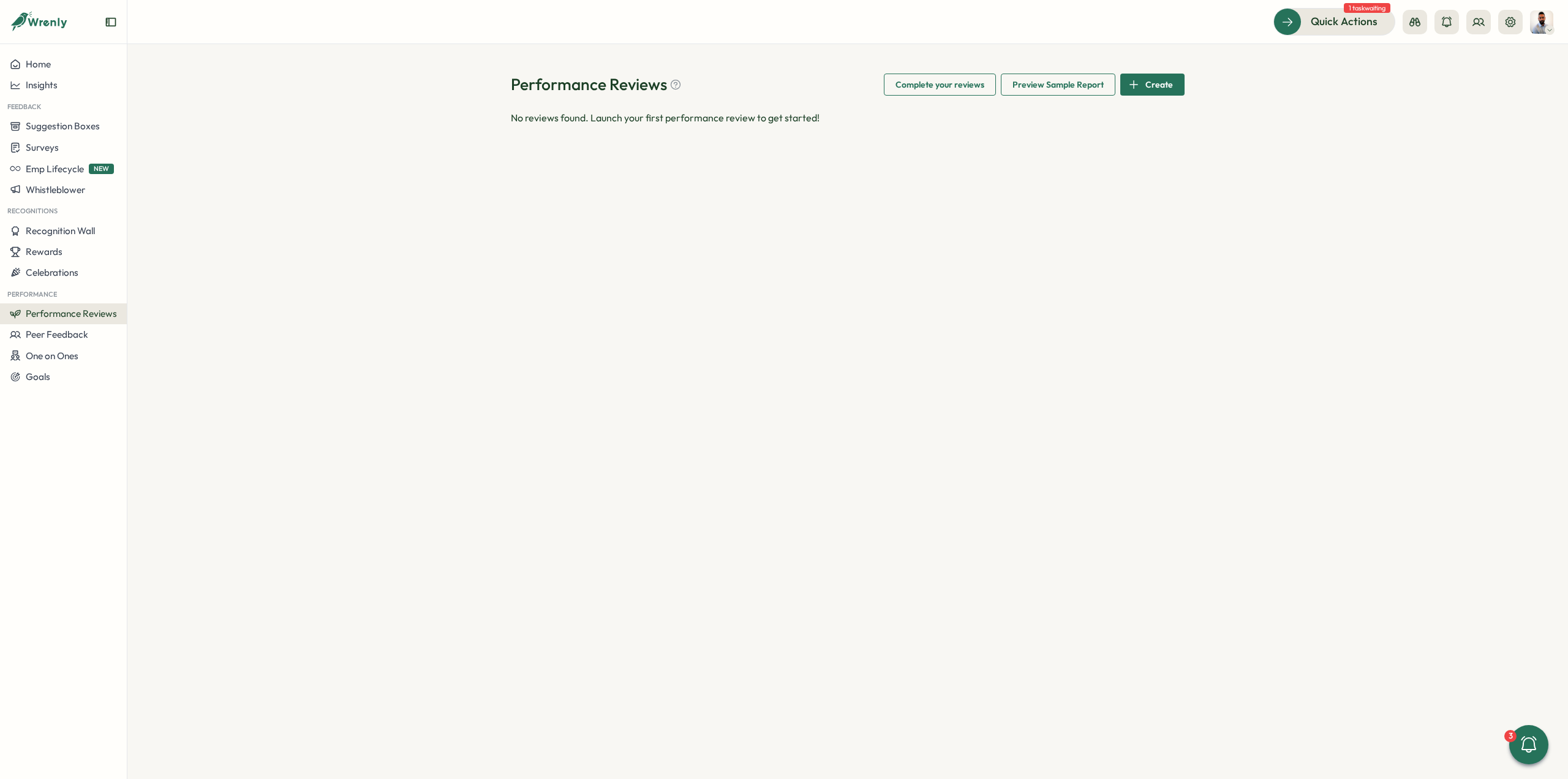
click at [1079, 99] on div "Performance Reviews Complete your reviews Preview Sample Report Create No revie…" at bounding box center [848, 100] width 674 height 52
click at [1083, 92] on span "Preview Sample Report" at bounding box center [1058, 84] width 92 height 21
click at [98, 330] on div "Peer Feedback" at bounding box center [63, 334] width 107 height 11
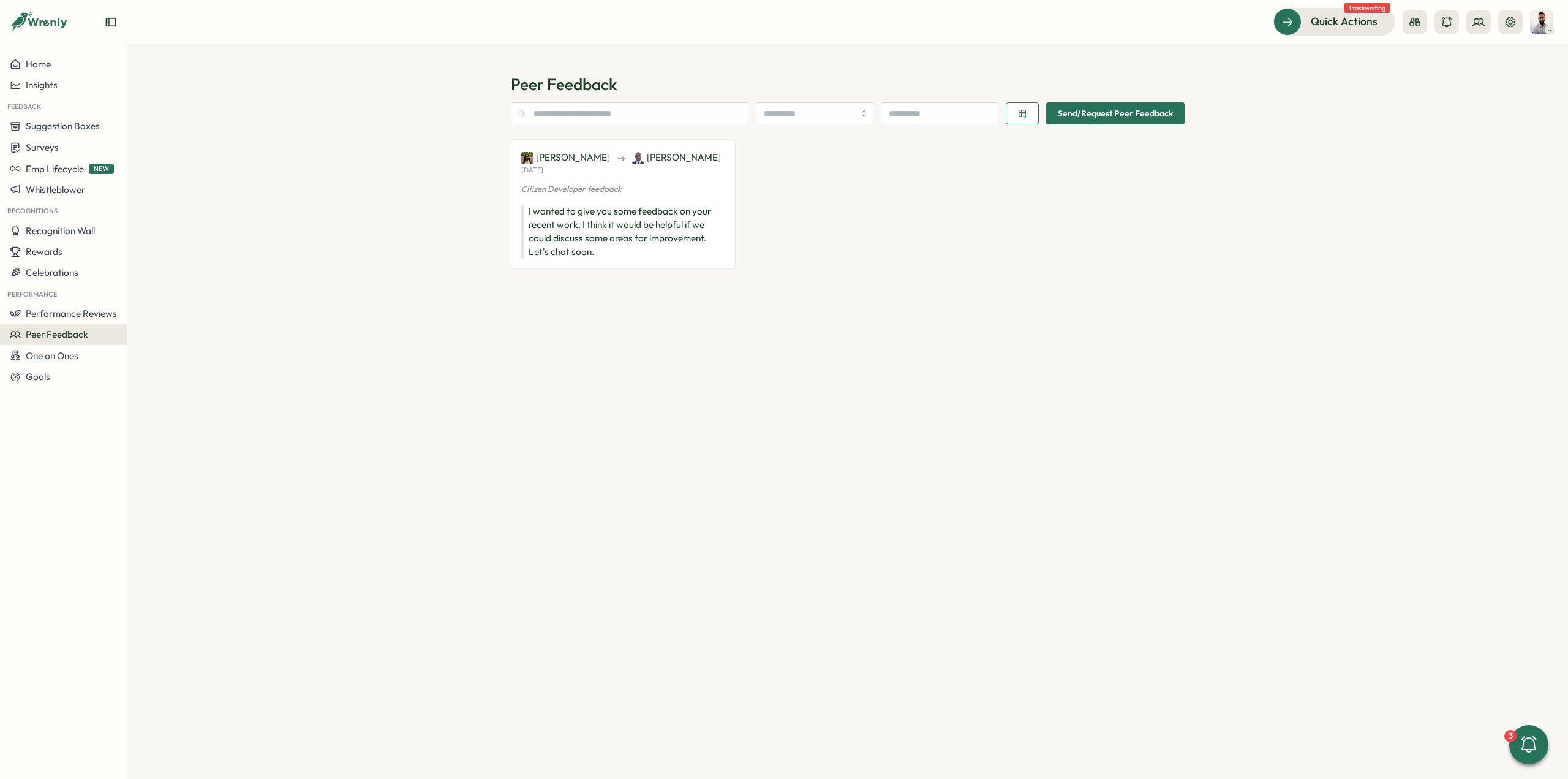
click at [649, 184] on p "Citizen Developer feedback" at bounding box center [623, 189] width 204 height 11
click at [616, 161] on icon at bounding box center [621, 159] width 11 height 11
click at [581, 316] on div "Nancy Bett James Danso Fri, 02 Aug Citizen Developer feedback I wanted to give …" at bounding box center [848, 444] width 674 height 610
click at [577, 215] on p "I wanted to give you some feedback on your recent work. I think it would be hel…" at bounding box center [623, 231] width 204 height 54
click at [1124, 107] on span "Send/Request Peer Feedback" at bounding box center [1115, 114] width 115 height 21
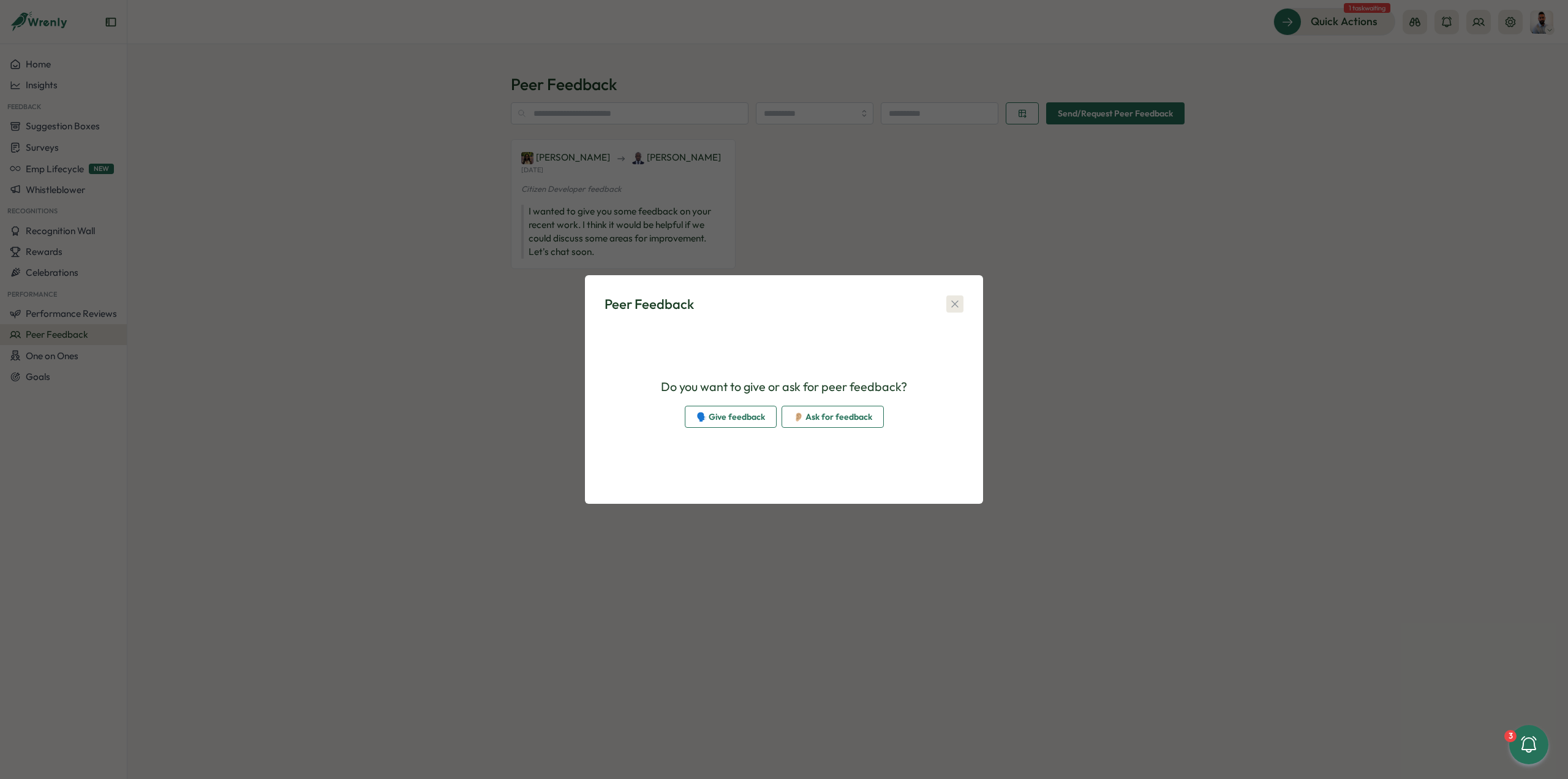
click at [958, 301] on icon "button" at bounding box center [955, 304] width 12 height 12
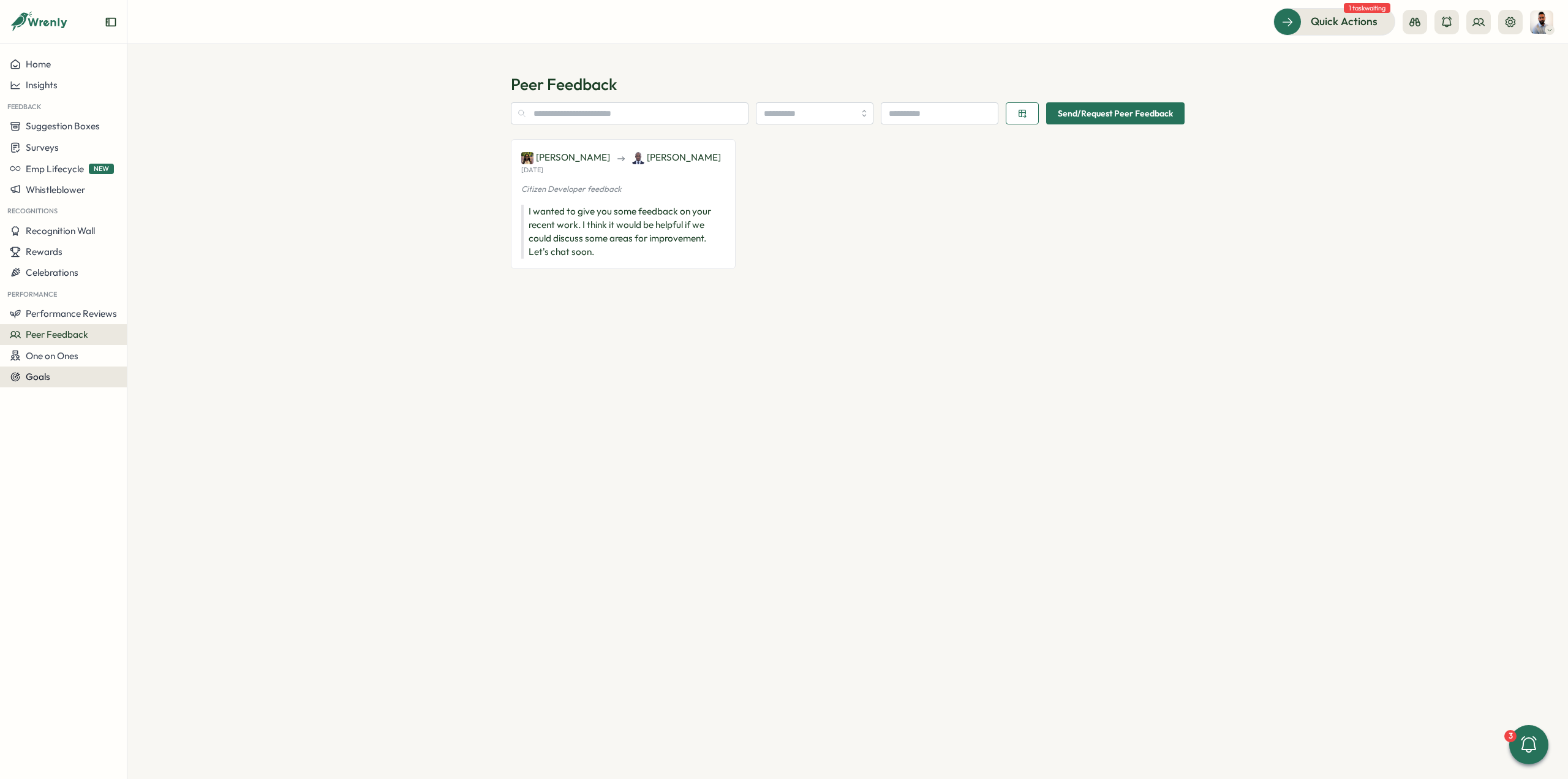
click at [70, 378] on div "Goals" at bounding box center [63, 377] width 107 height 11
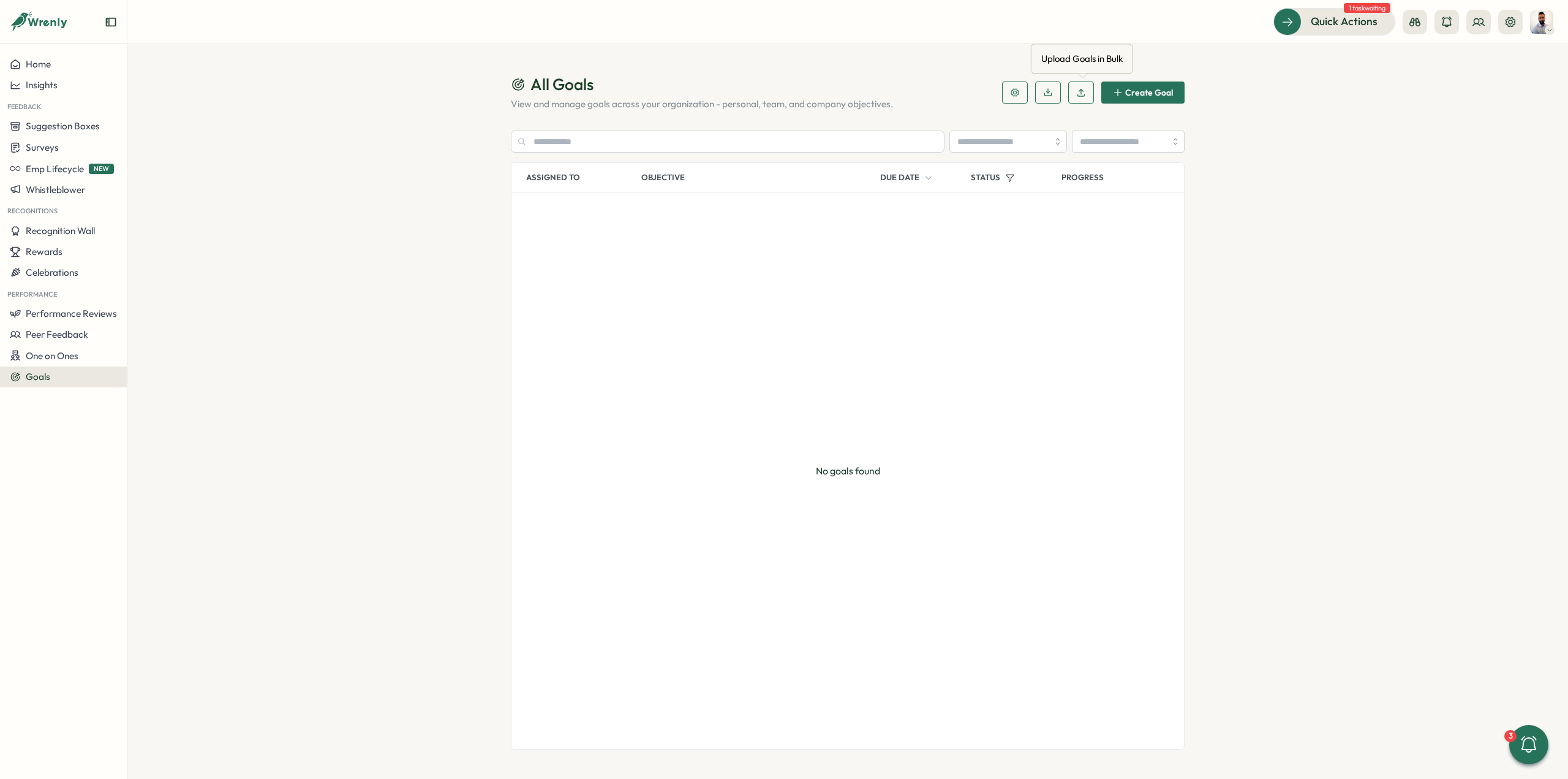
click at [1079, 96] on icon "button" at bounding box center [1081, 95] width 7 height 2
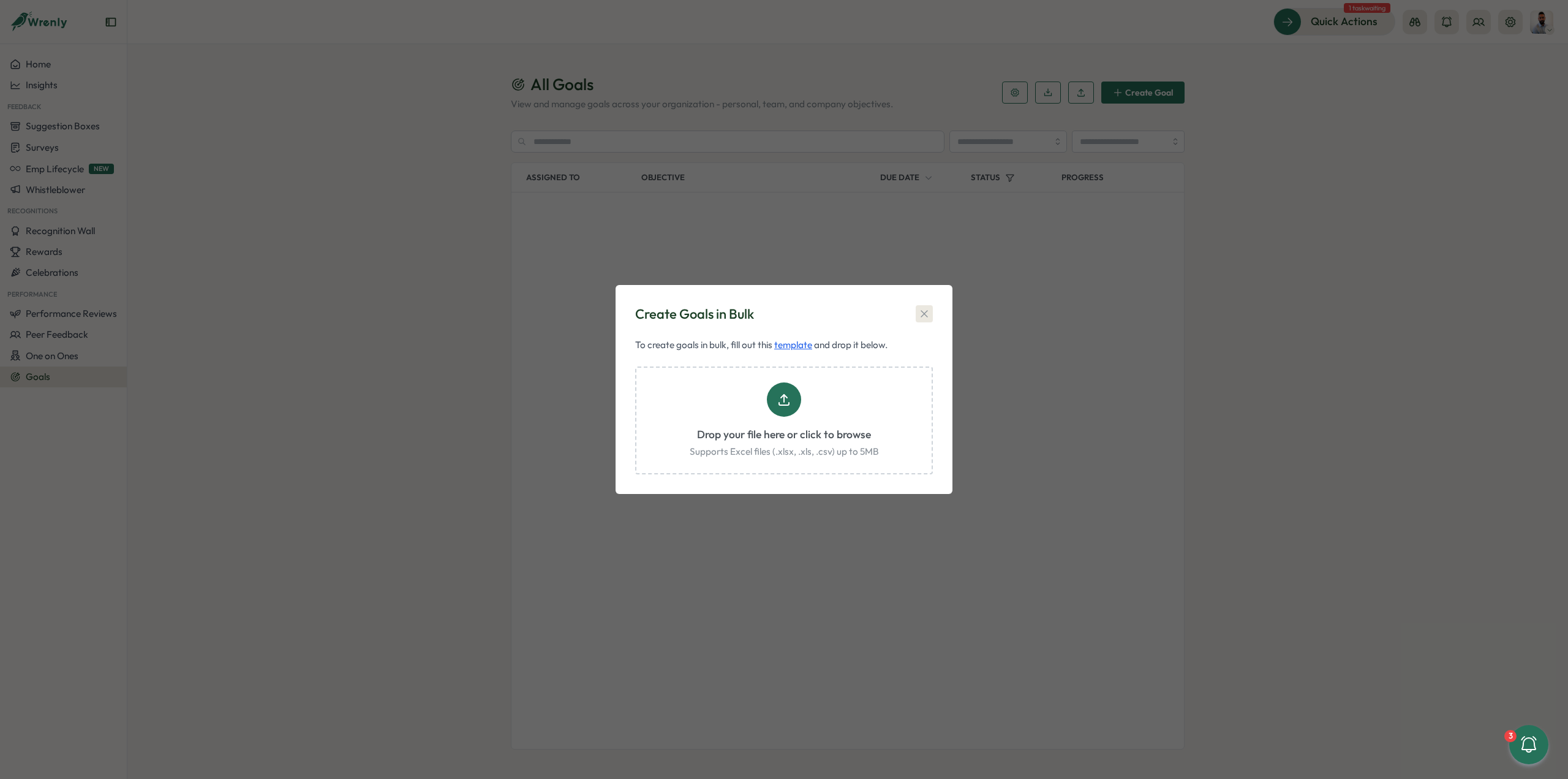
click at [927, 313] on icon "button" at bounding box center [924, 314] width 12 height 12
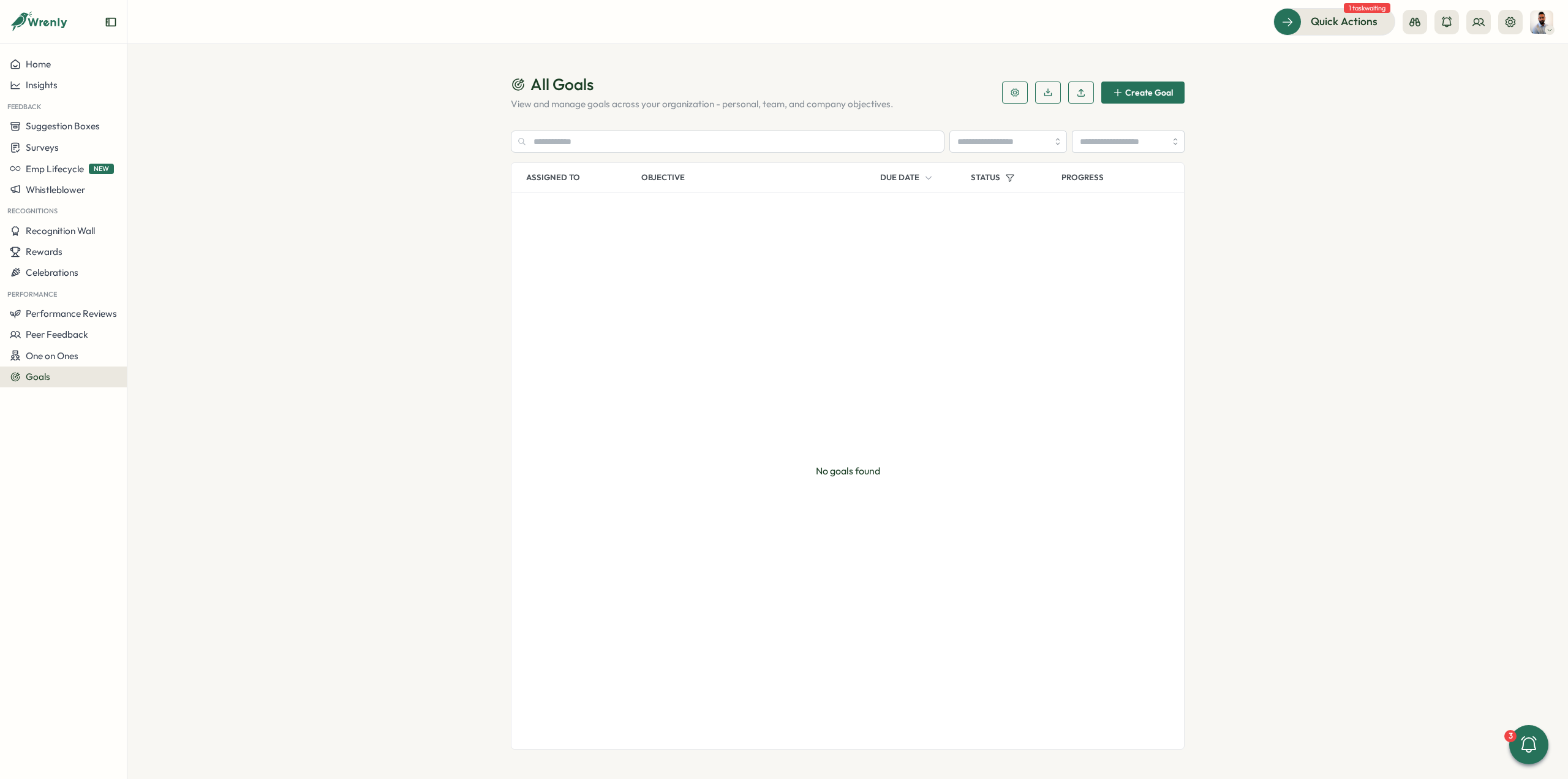
click at [1007, 103] on header "All Goals View and manage goals across your organization - personal, team, and …" at bounding box center [848, 92] width 674 height 38
click at [1008, 101] on button "button" at bounding box center [1015, 92] width 26 height 22
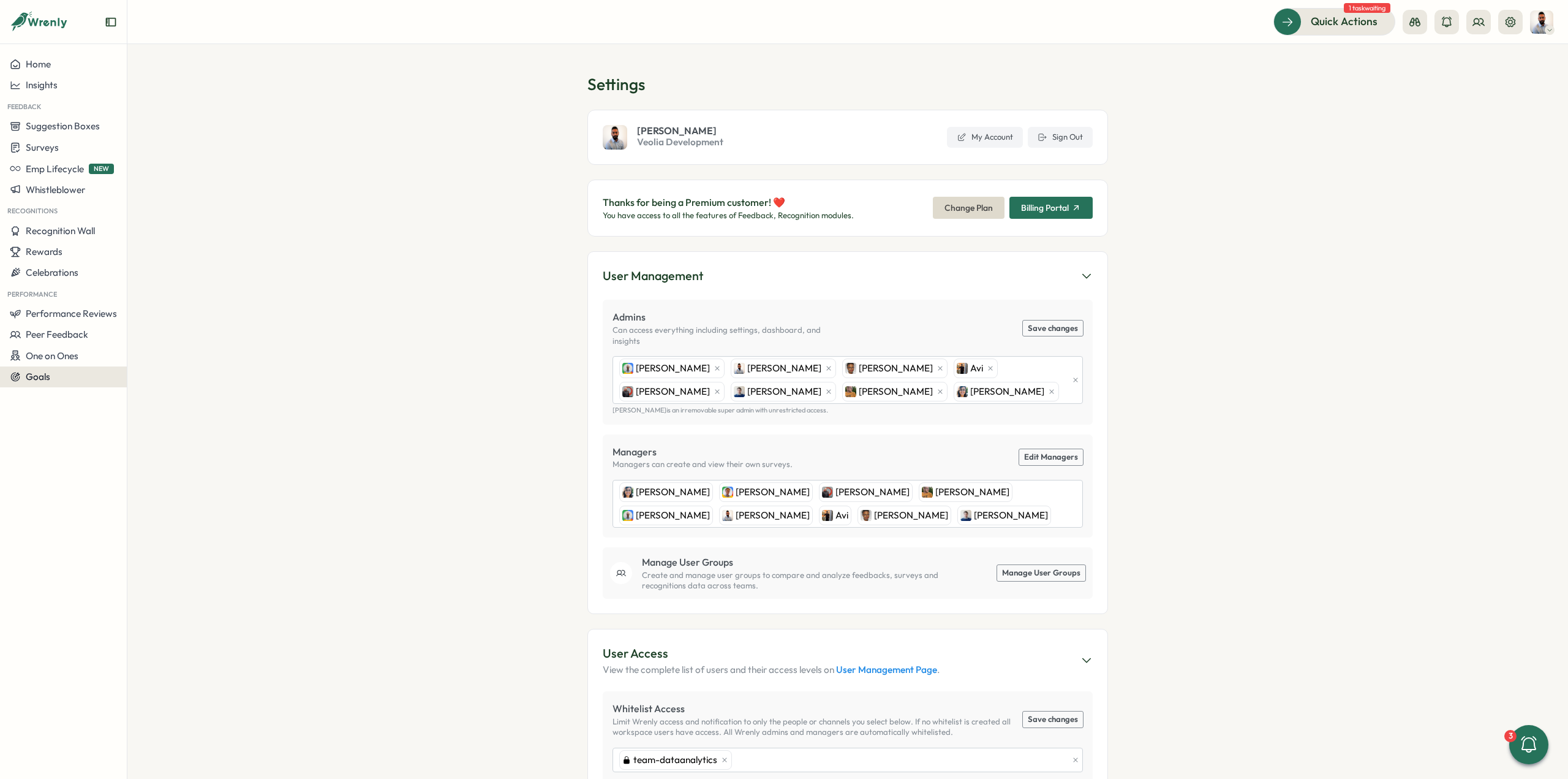
click at [53, 382] on button "Goals" at bounding box center [63, 377] width 126 height 21
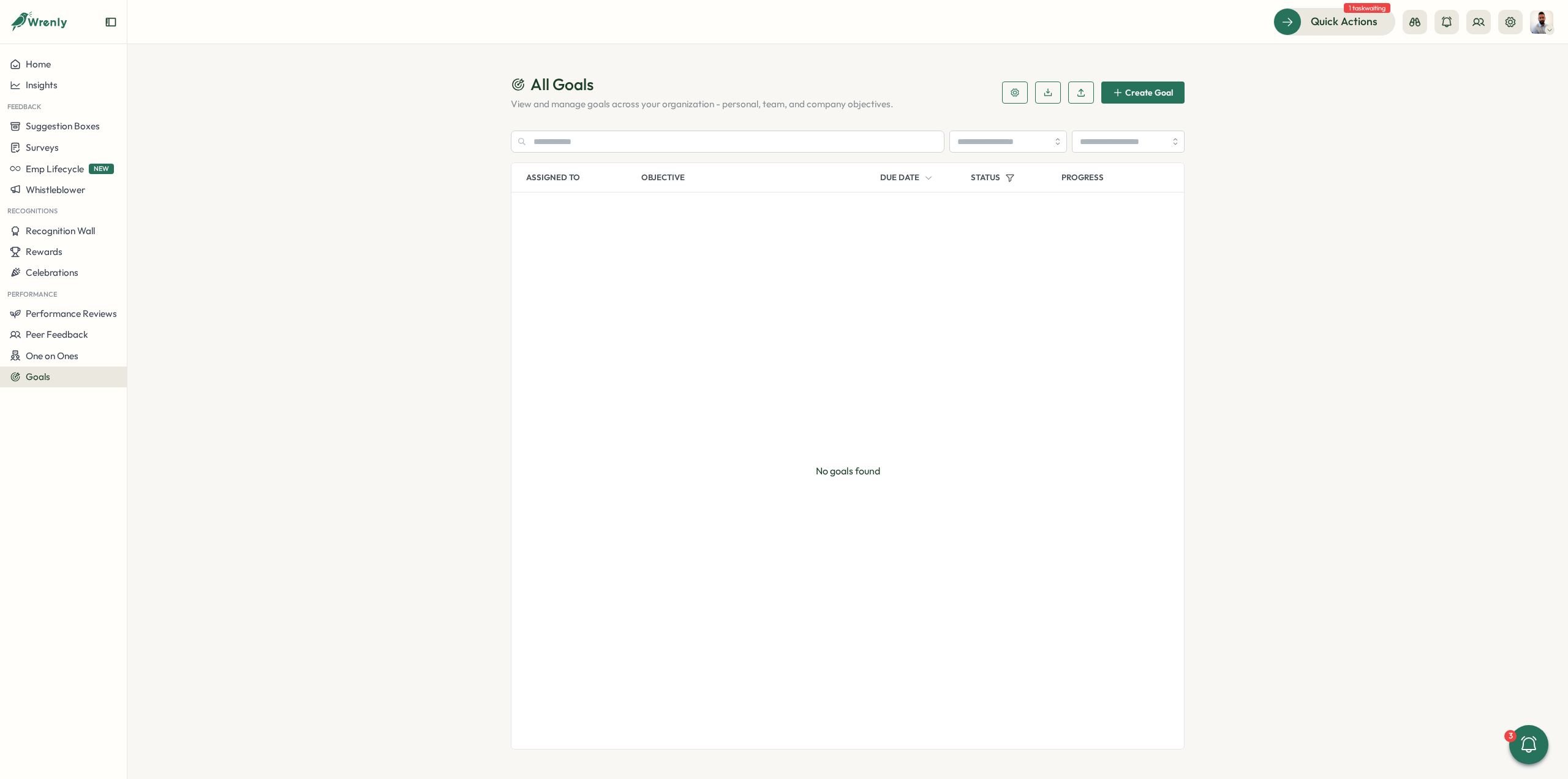
click at [1125, 91] on div "Create Goal" at bounding box center [1143, 92] width 60 height 10
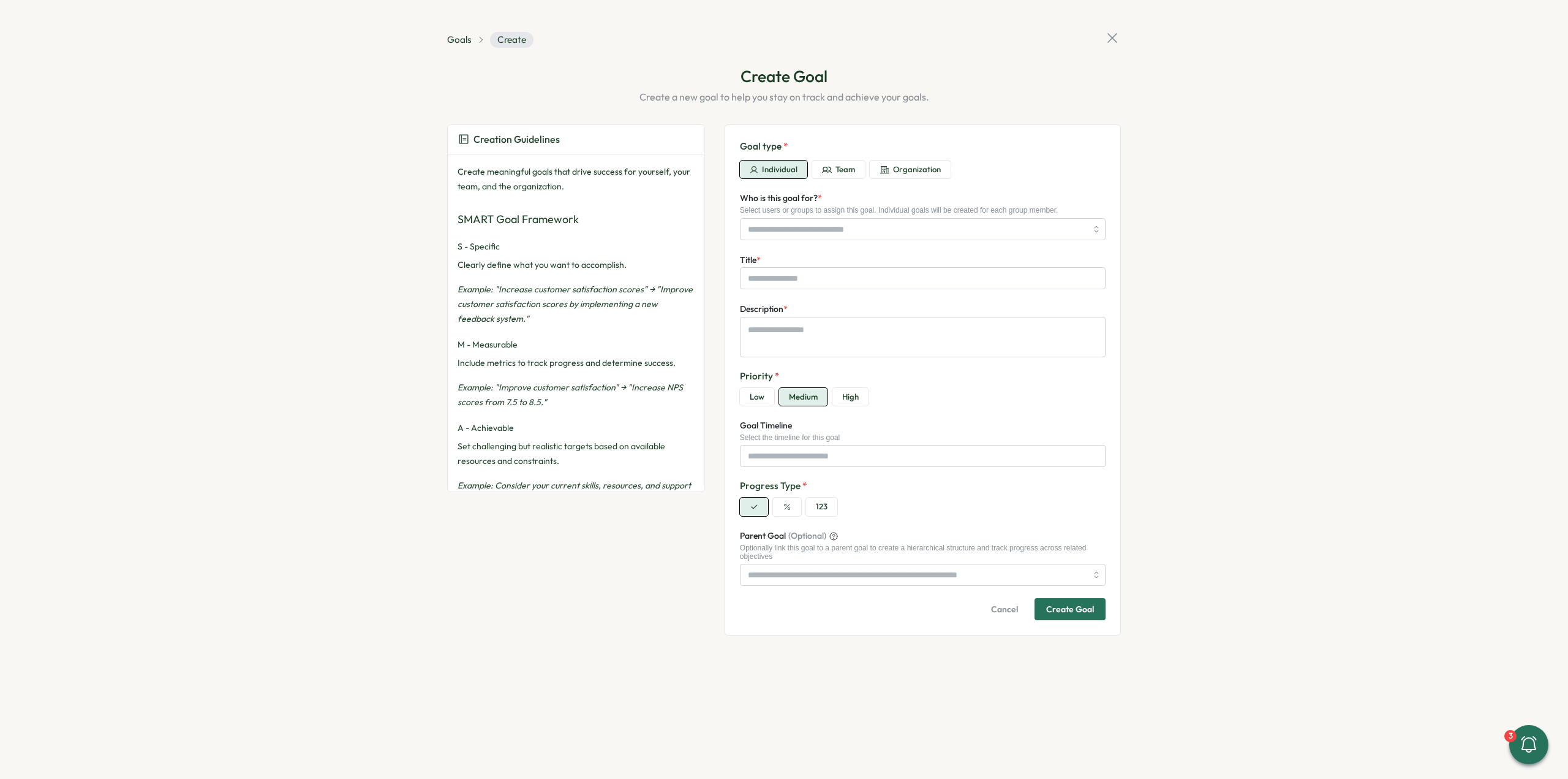
click at [841, 168] on span "Team" at bounding box center [845, 170] width 20 height 11
click at [798, 168] on button "Individual" at bounding box center [773, 170] width 68 height 18
click at [896, 159] on div "Goal type * Individual Team Organization" at bounding box center [922, 159] width 366 height 39
click at [896, 164] on span "Organization" at bounding box center [917, 170] width 48 height 11
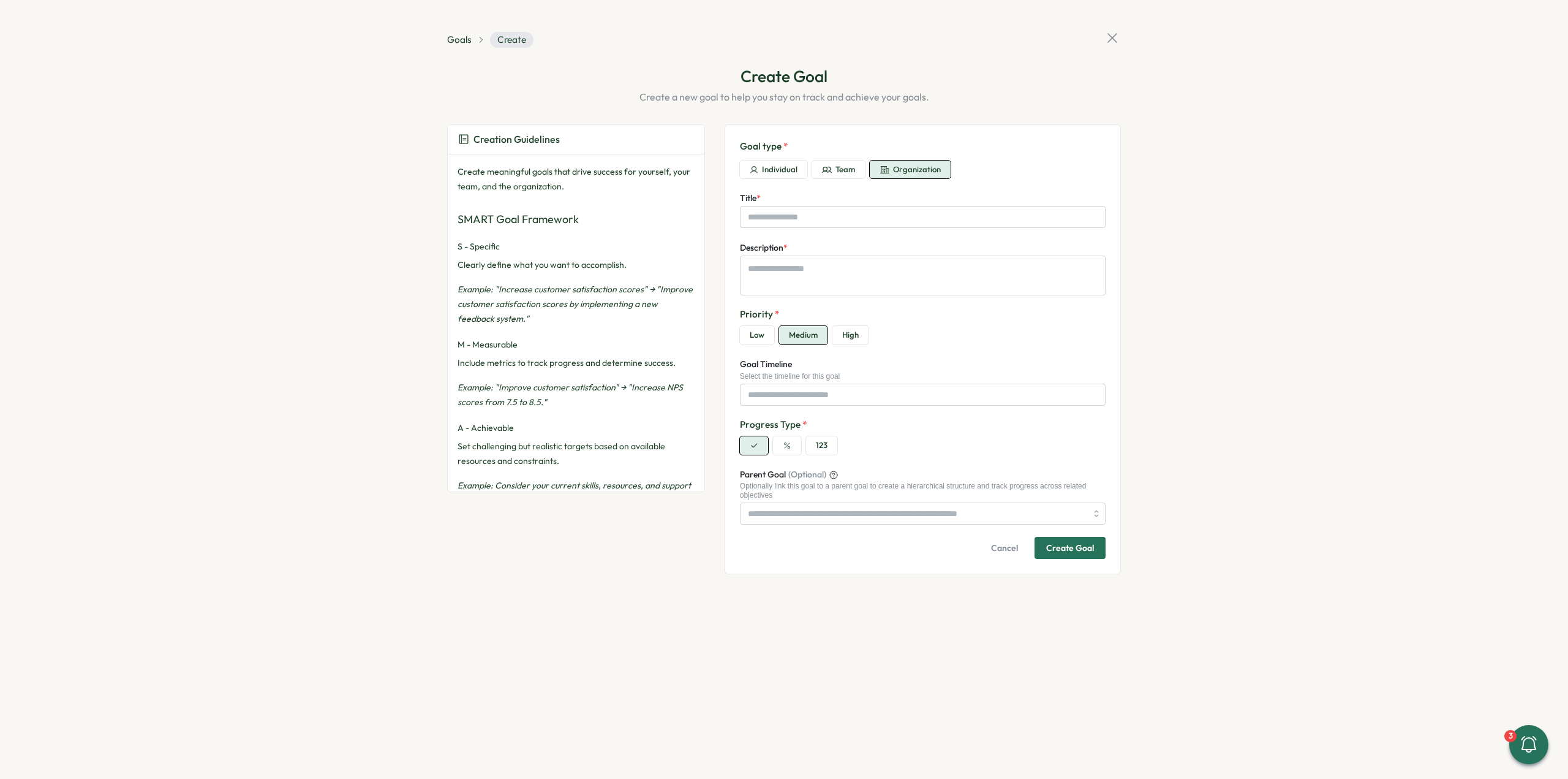
click at [778, 173] on span "Individual" at bounding box center [780, 170] width 36 height 11
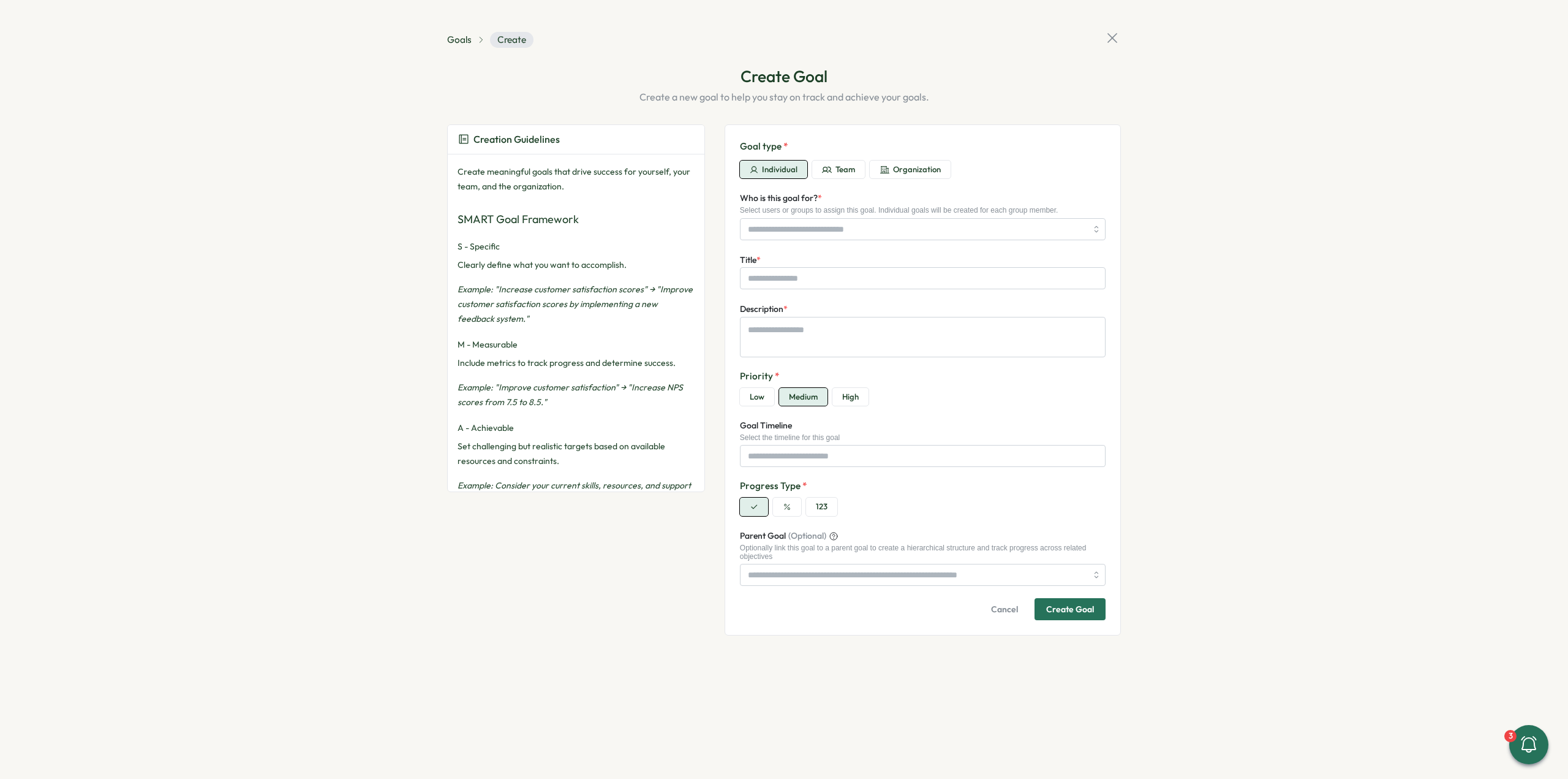
click at [813, 170] on button "Team" at bounding box center [838, 170] width 53 height 18
click at [762, 172] on span "Individual" at bounding box center [780, 170] width 36 height 11
click at [804, 285] on input "Title *" at bounding box center [922, 278] width 366 height 22
click at [805, 350] on textarea "Description *" at bounding box center [922, 336] width 366 height 40
click at [808, 462] on input "Goal Timeline" at bounding box center [922, 456] width 366 height 22
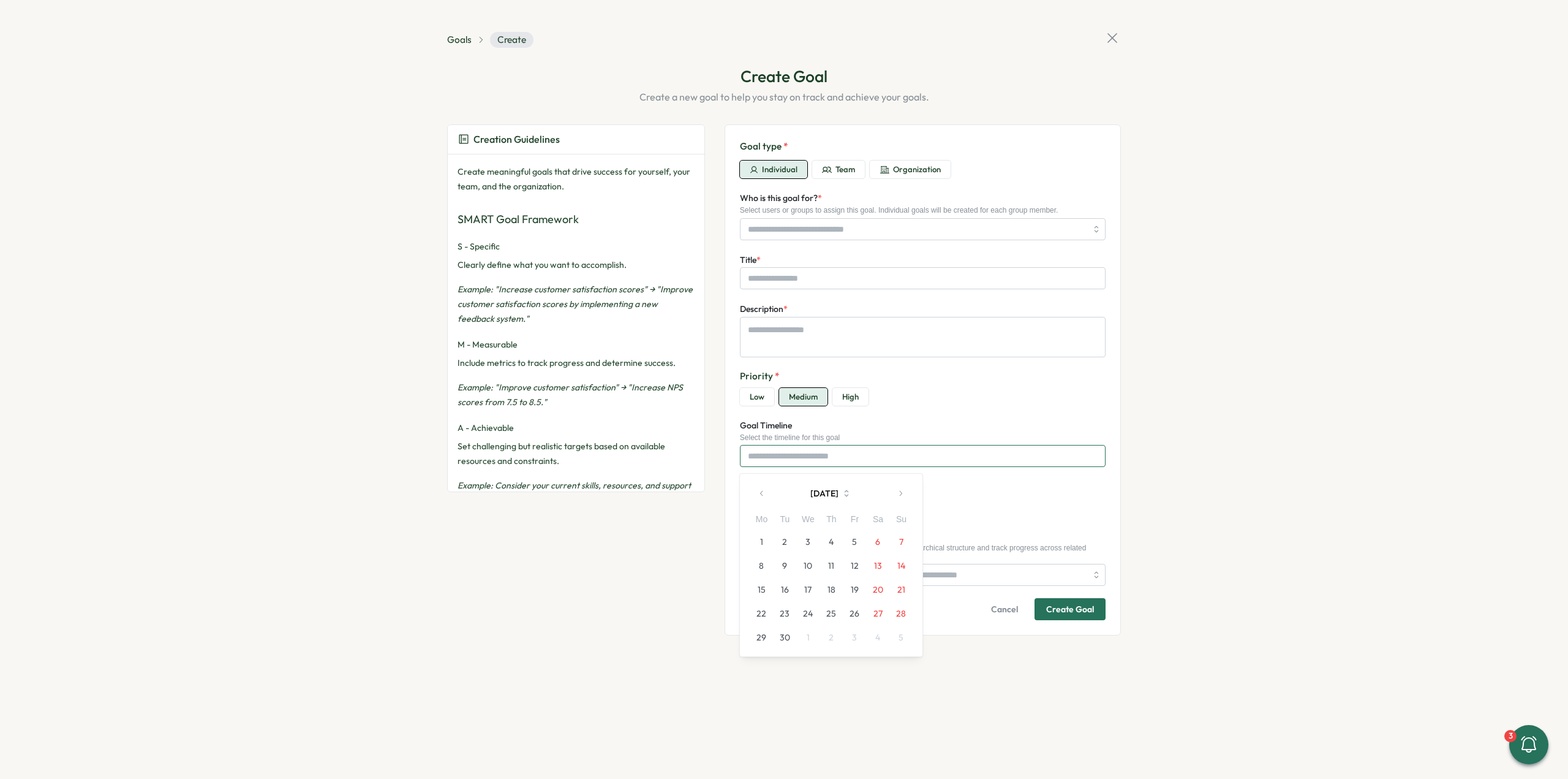
click at [809, 459] on input "Goal Timeline" at bounding box center [922, 456] width 366 height 22
click at [777, 508] on button "button" at bounding box center [787, 507] width 28 height 18
click at [763, 510] on button "button" at bounding box center [753, 507] width 28 height 18
click at [779, 507] on button "button" at bounding box center [787, 507] width 28 height 18
type textarea "*"
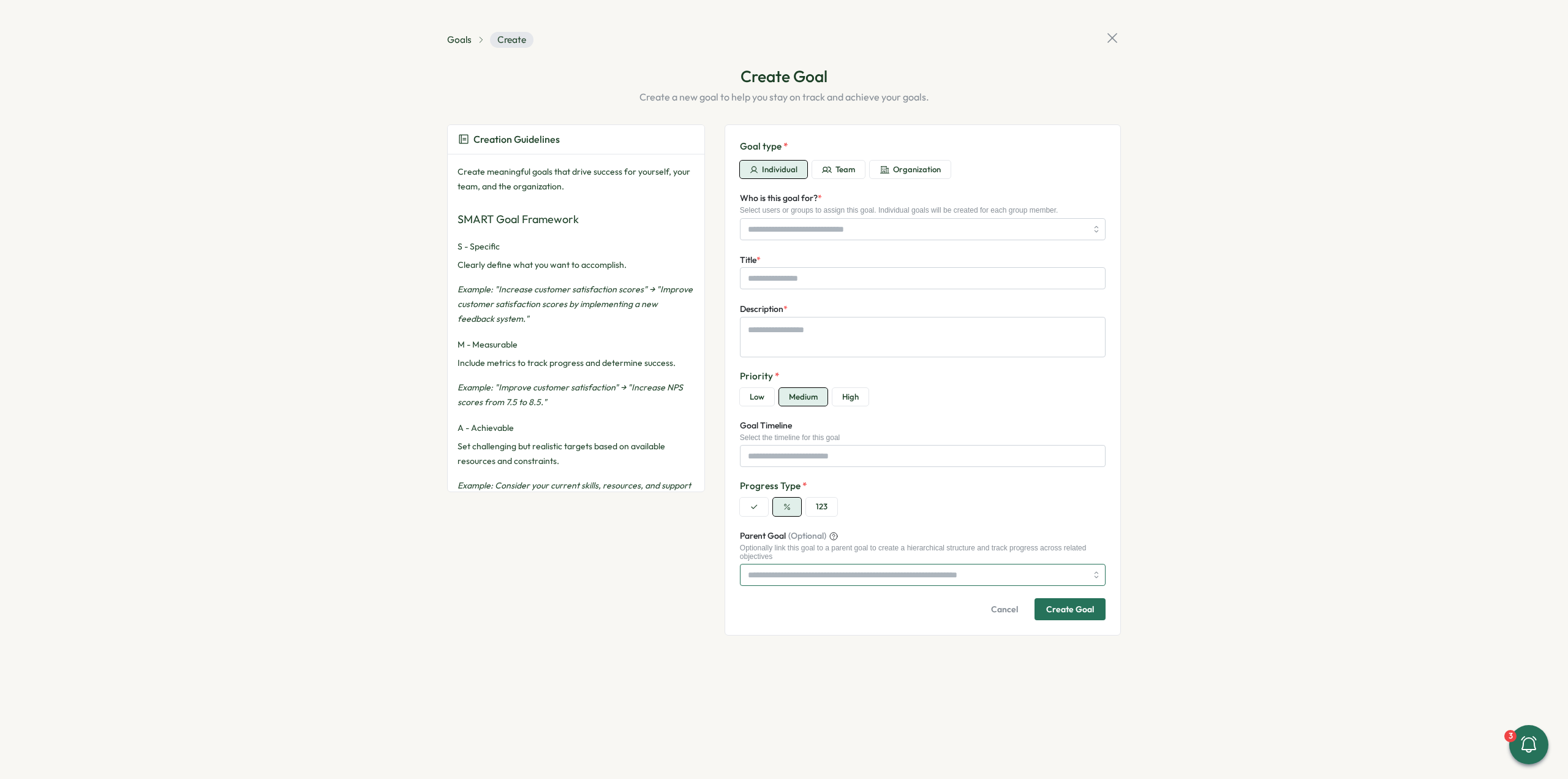
click at [816, 581] on input "Parent Goal (Optional)" at bounding box center [922, 575] width 366 height 22
click at [964, 580] on input "Parent Goal (Optional)" at bounding box center [922, 575] width 366 height 22
click at [458, 47] on div "Goals Create" at bounding box center [490, 40] width 86 height 16
click at [458, 44] on span "Goals" at bounding box center [459, 40] width 25 height 14
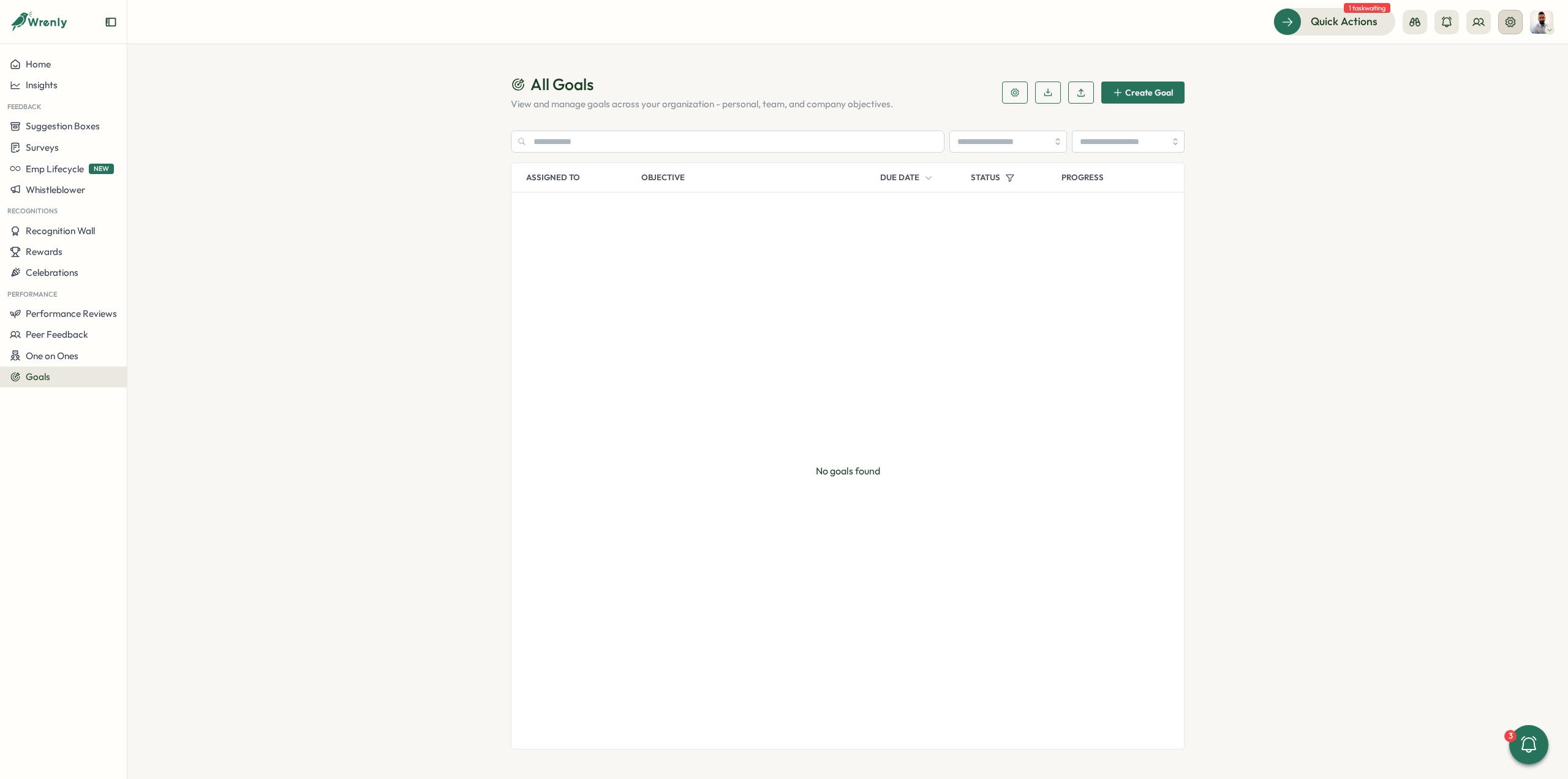
click at [1513, 16] on icon at bounding box center [1511, 22] width 12 height 12
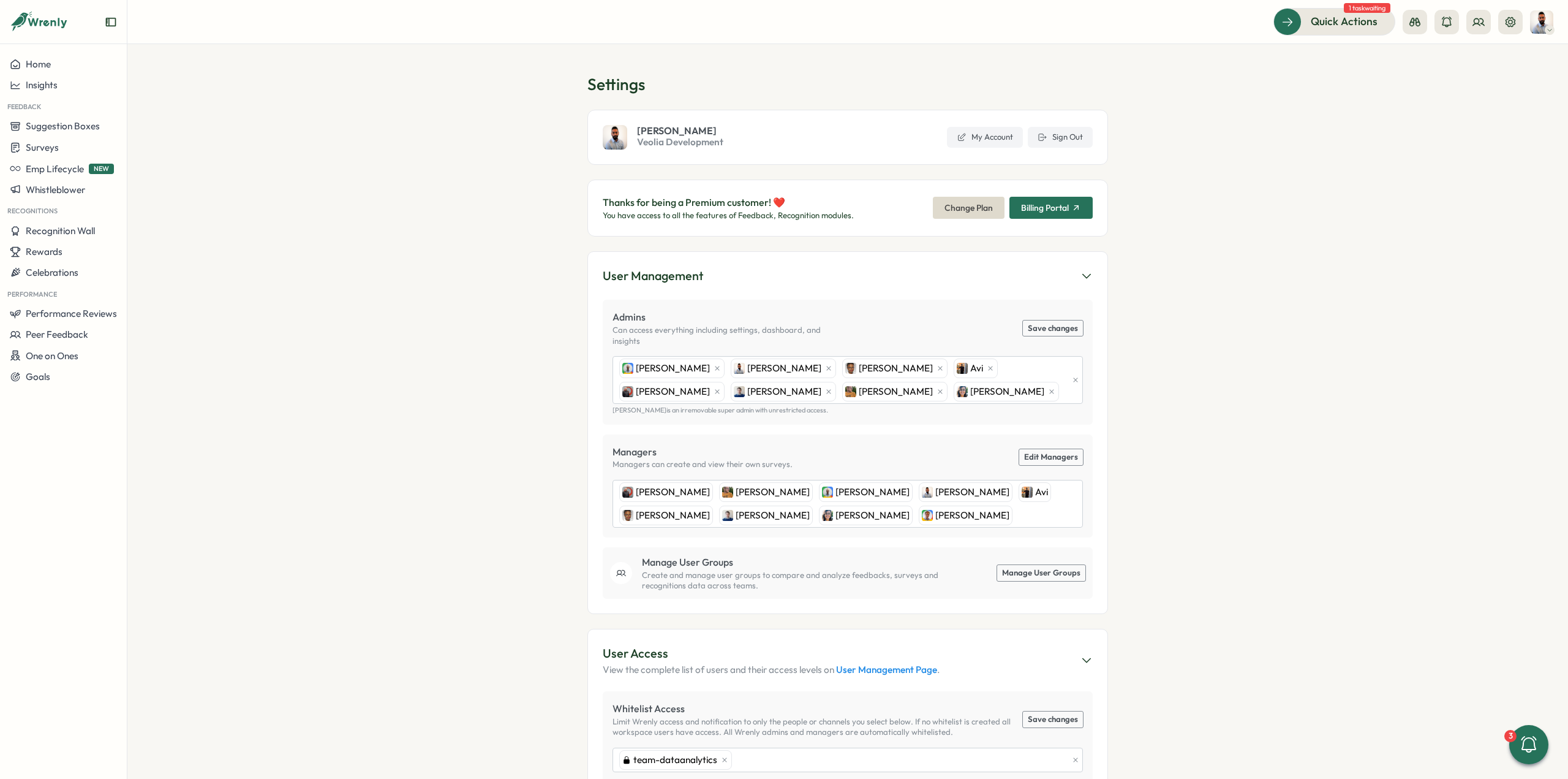
click at [979, 210] on span "Change Plan" at bounding box center [969, 208] width 49 height 21
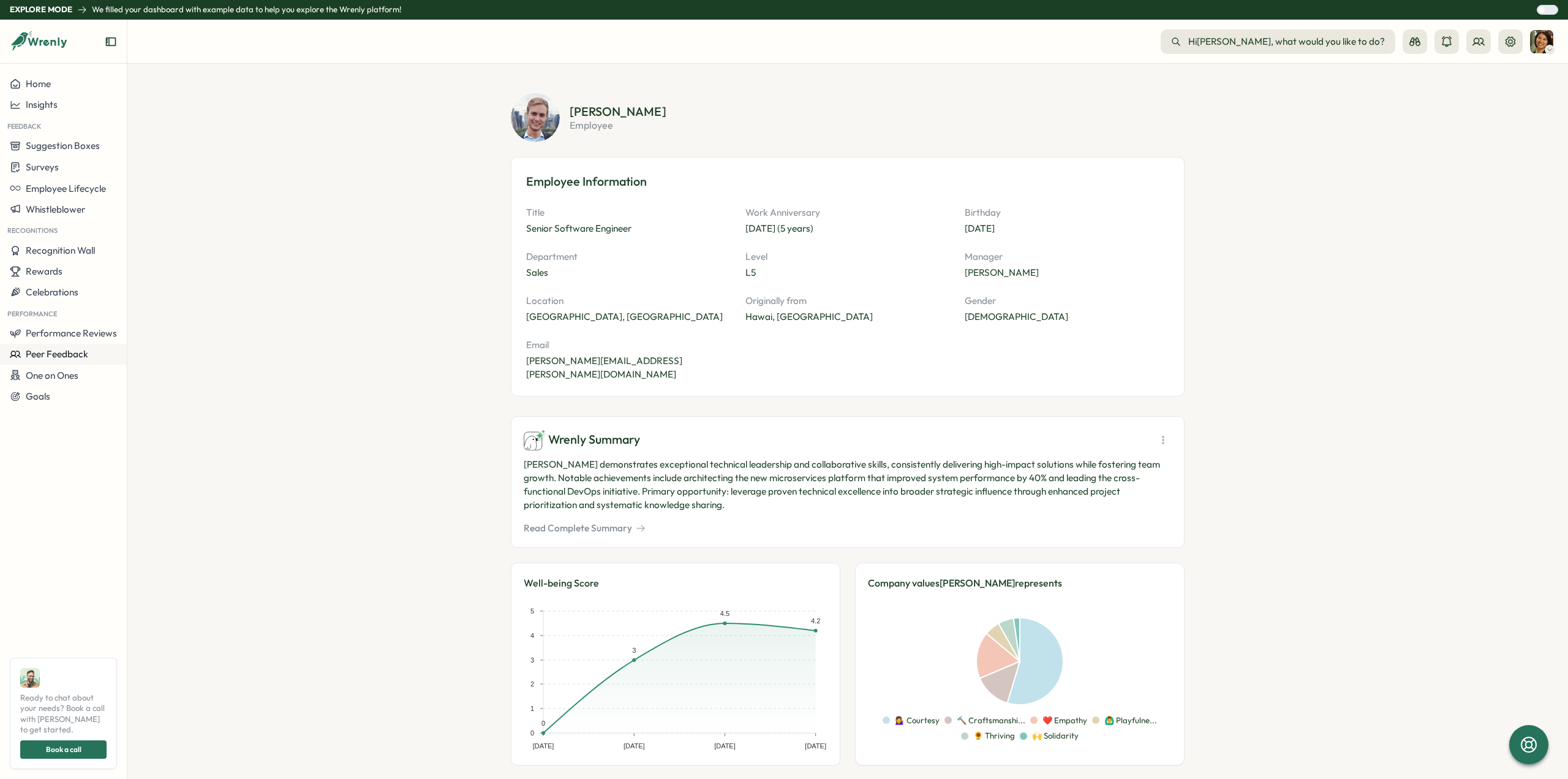
click at [58, 360] on span "Peer Feedback" at bounding box center [57, 354] width 62 height 12
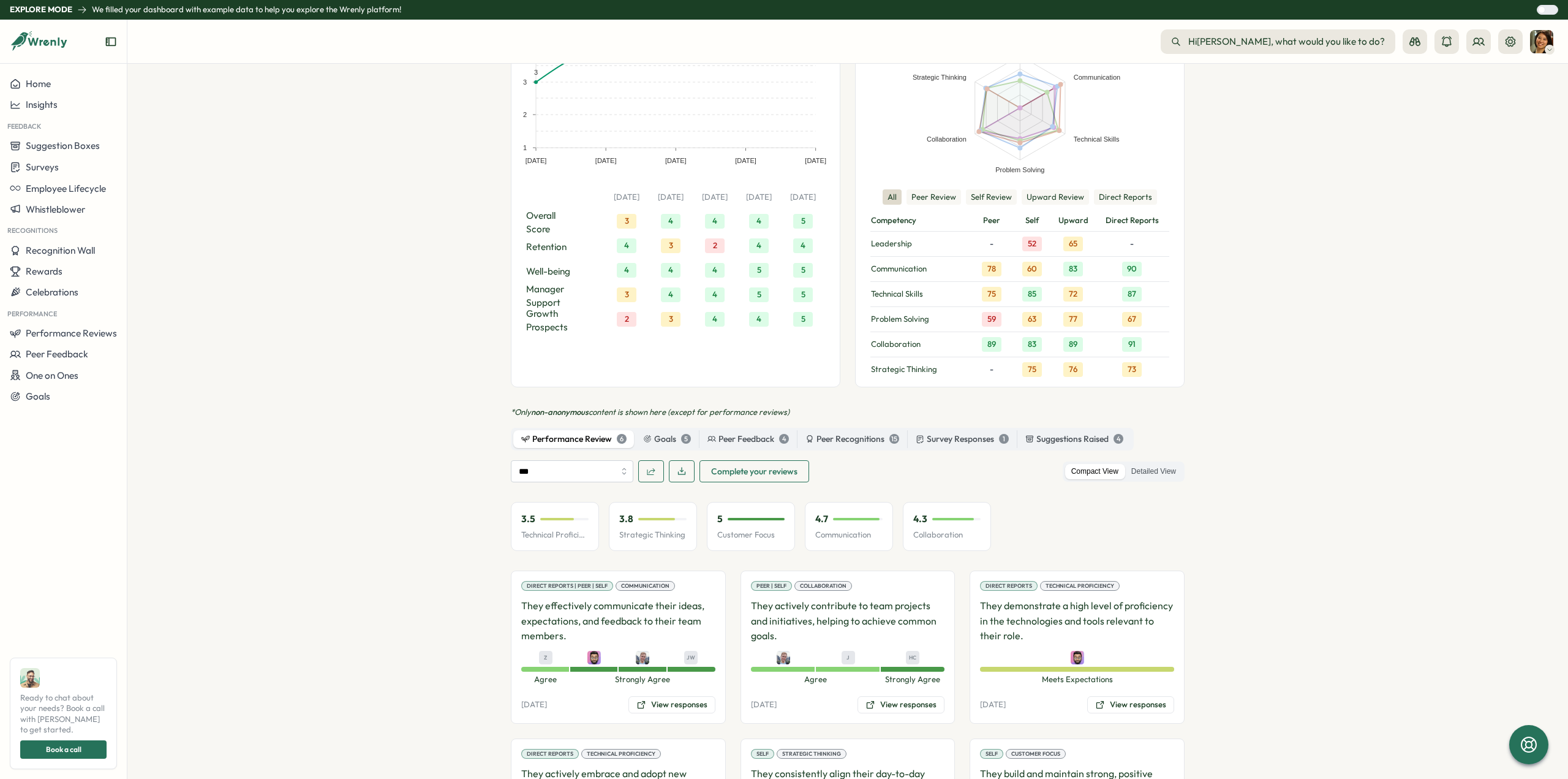
scroll to position [814, 0]
click at [651, 431] on label "Goals 5" at bounding box center [666, 440] width 64 height 18
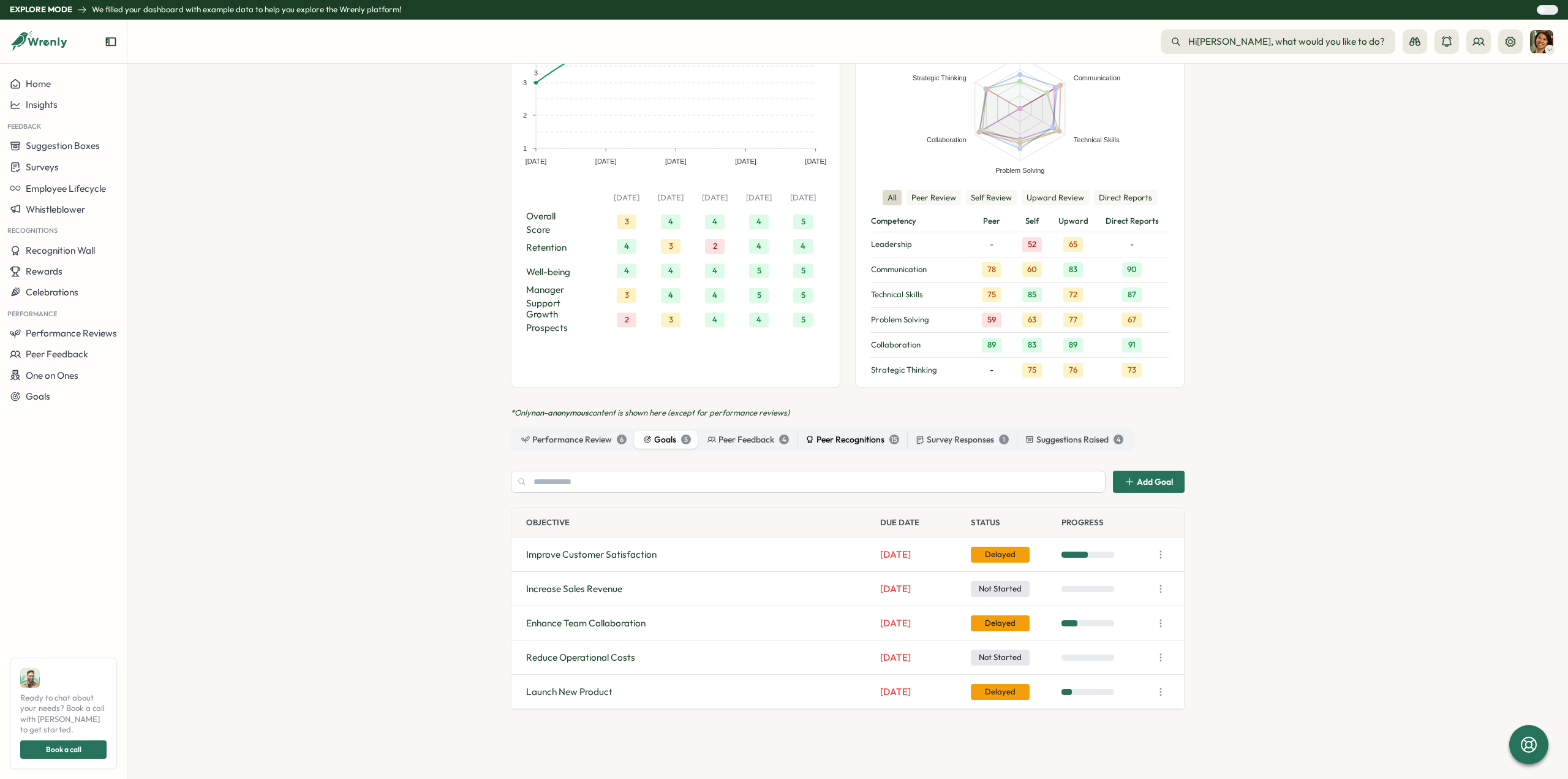
click at [860, 433] on div "Peer Recognitions 15" at bounding box center [852, 440] width 94 height 14
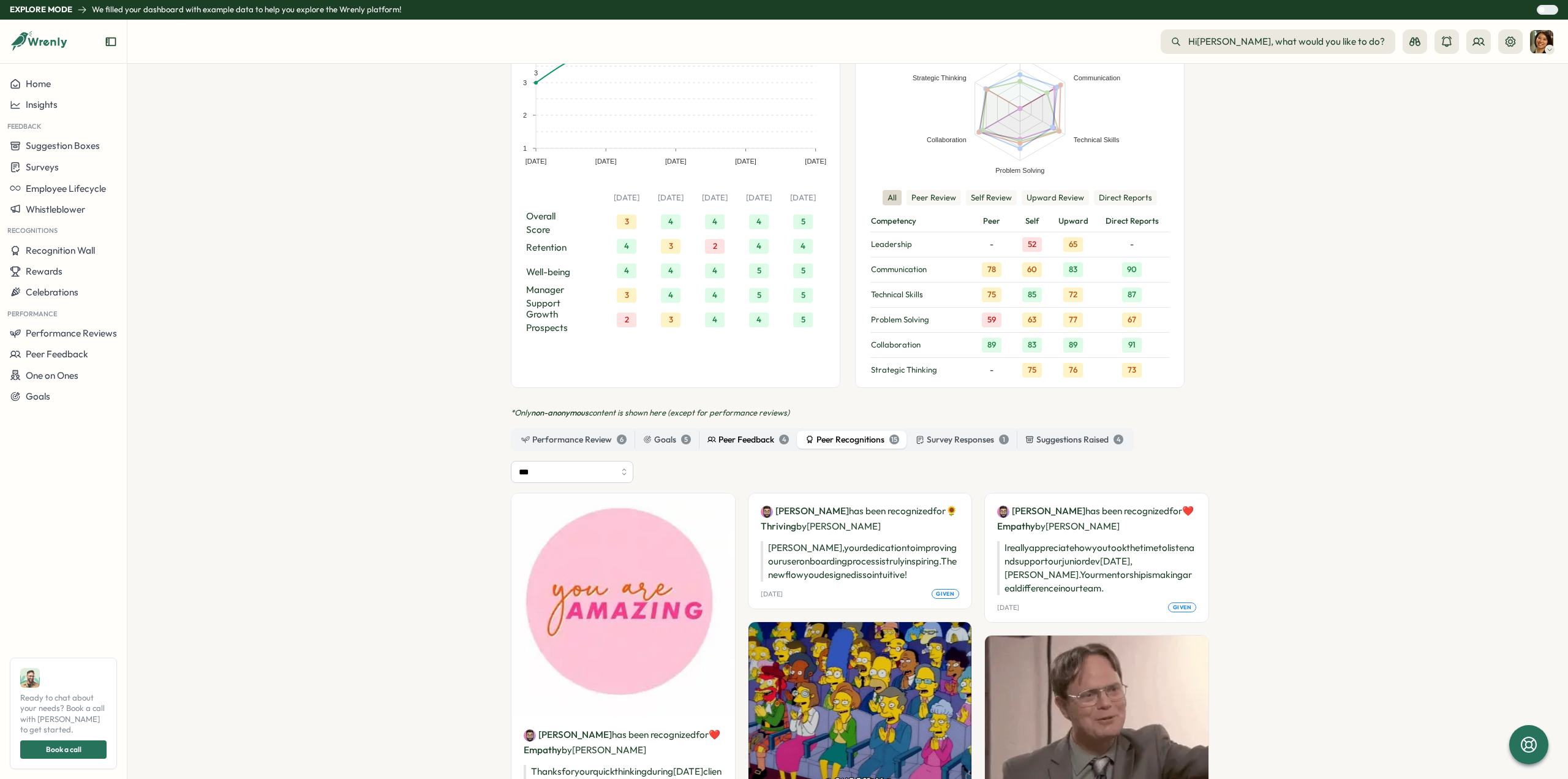
click at [731, 433] on div "Peer Feedback 4" at bounding box center [748, 440] width 81 height 14
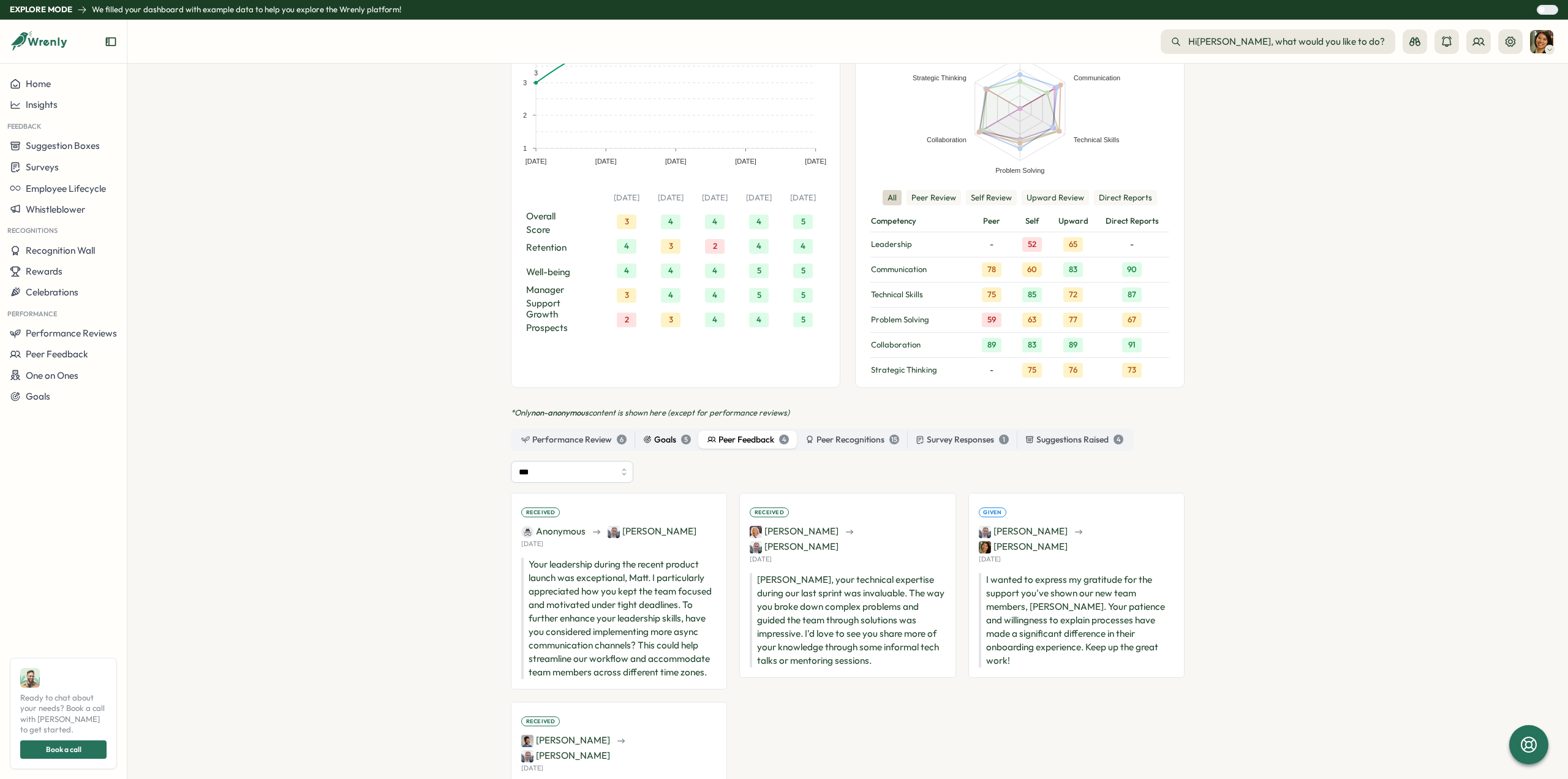
click at [664, 433] on div "Goals 5" at bounding box center [667, 440] width 48 height 14
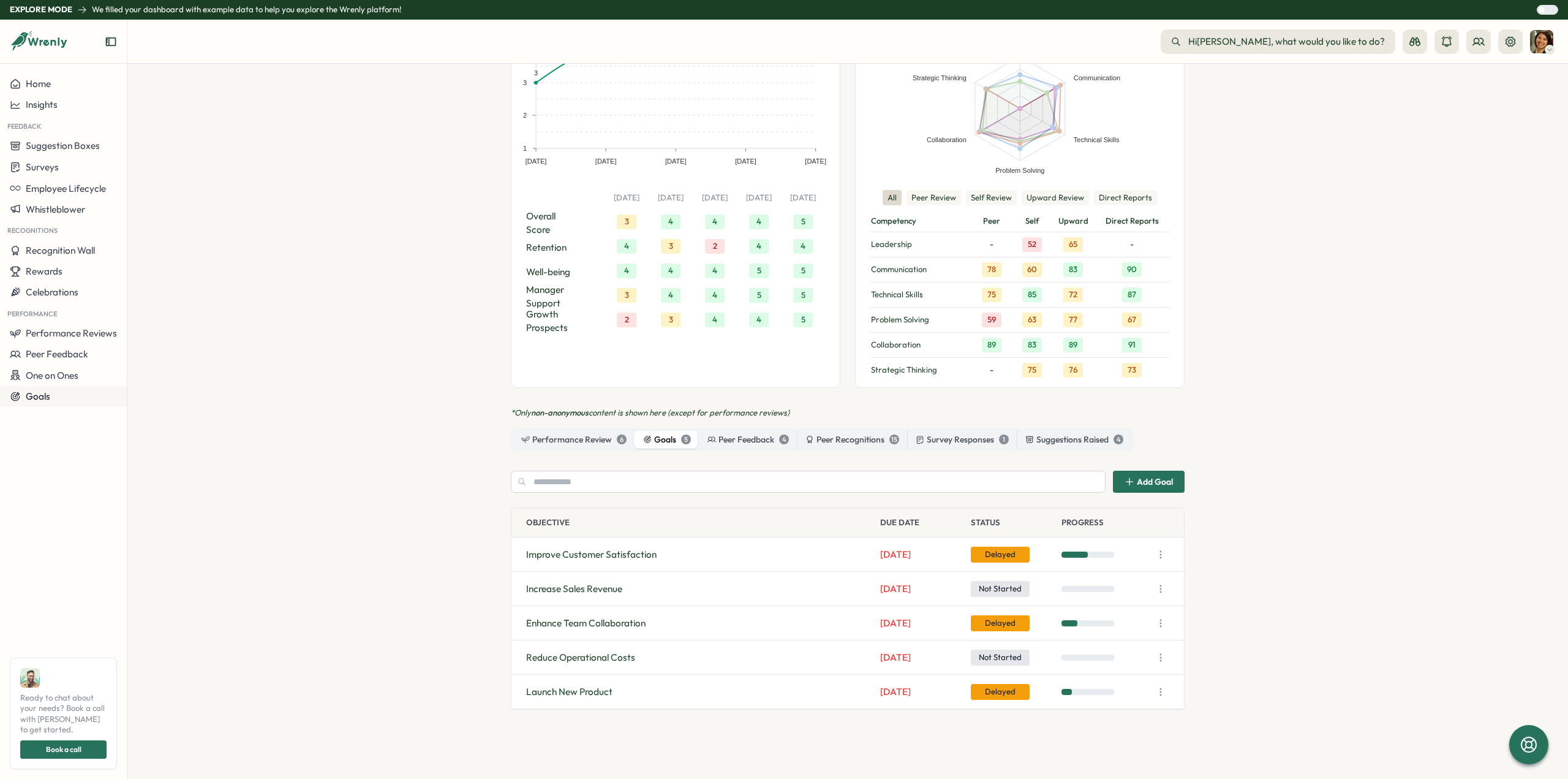
click at [88, 400] on div "Goals" at bounding box center [63, 397] width 107 height 11
click at [82, 401] on div "Goals" at bounding box center [63, 397] width 107 height 11
